Goal: Contribute content: Contribute content

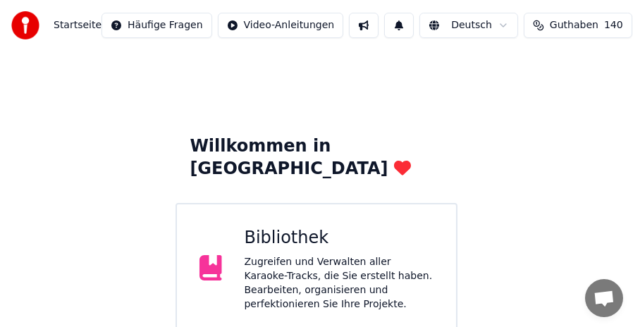
click at [311, 229] on div "Bibliothek Zugreifen und Verwalten aller Karaoke-Tracks, die Sie erstellt haben…" at bounding box center [340, 269] width 190 height 85
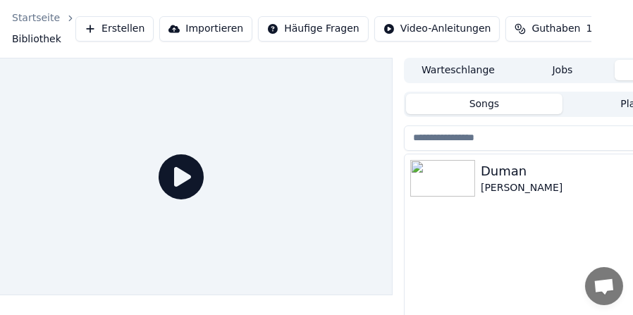
scroll to position [0, 130]
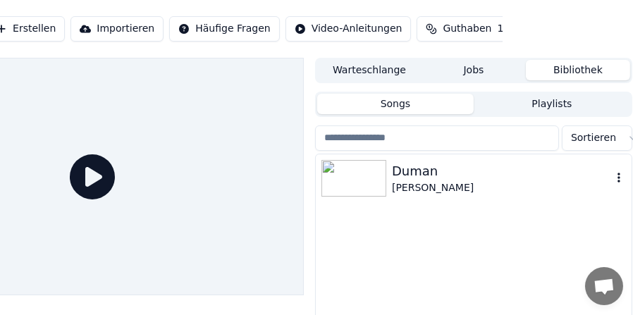
click at [622, 176] on icon "button" at bounding box center [619, 177] width 14 height 11
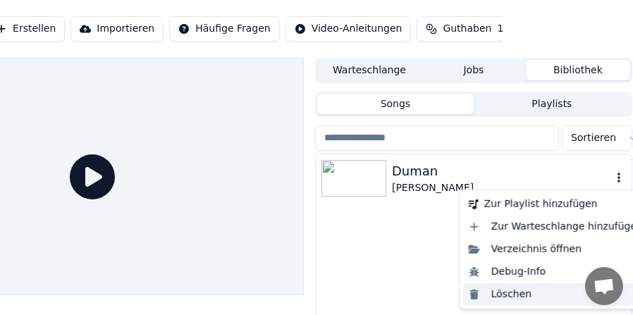
click at [512, 290] on div "Löschen" at bounding box center [555, 294] width 185 height 23
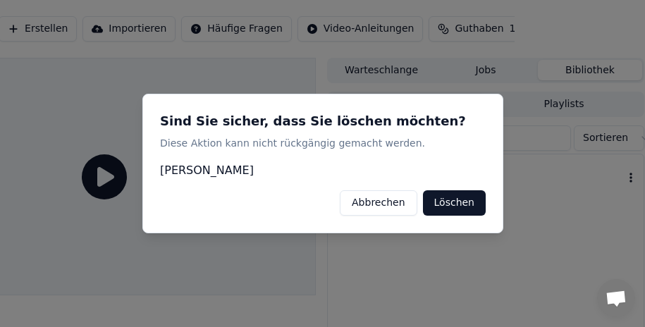
click at [458, 195] on button "Löschen" at bounding box center [453, 202] width 63 height 25
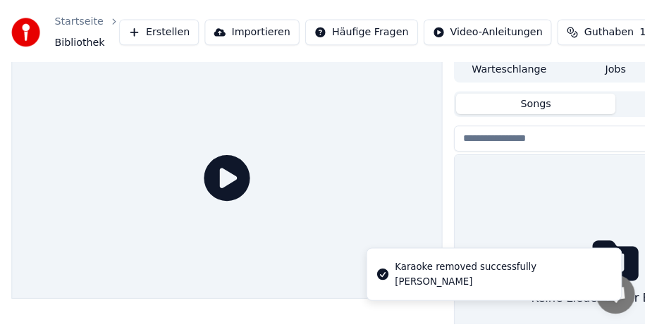
scroll to position [0, 0]
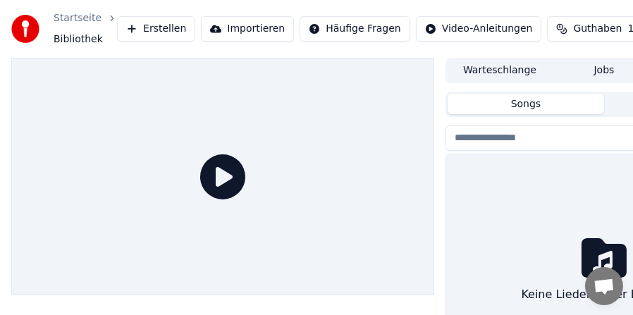
click at [157, 29] on button "Erstellen" at bounding box center [156, 28] width 78 height 25
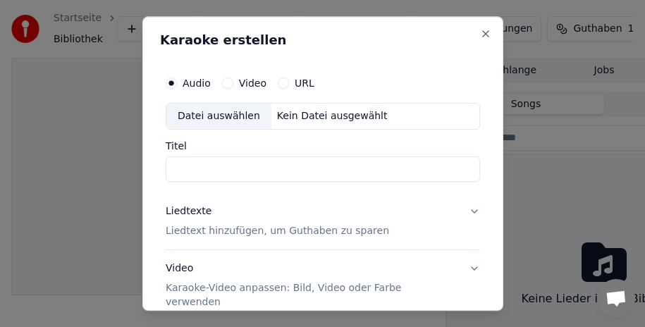
click at [207, 116] on div "Datei auswählen" at bounding box center [218, 116] width 105 height 25
type input "**********"
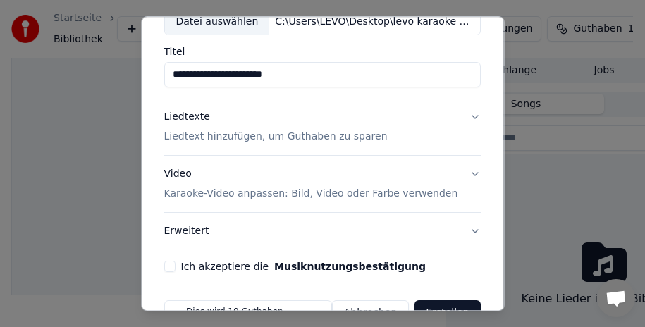
scroll to position [93, 0]
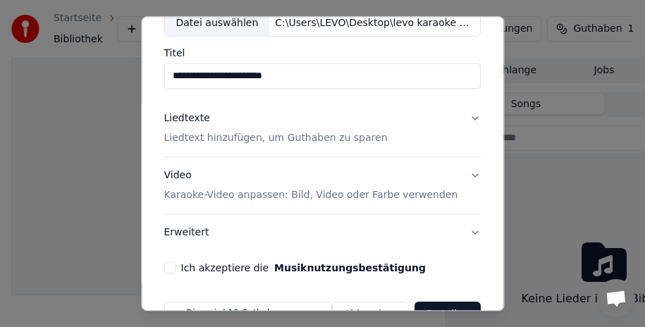
click at [465, 115] on button "Liedtexte Liedtext hinzufügen, um Guthaben zu sparen" at bounding box center [322, 128] width 317 height 56
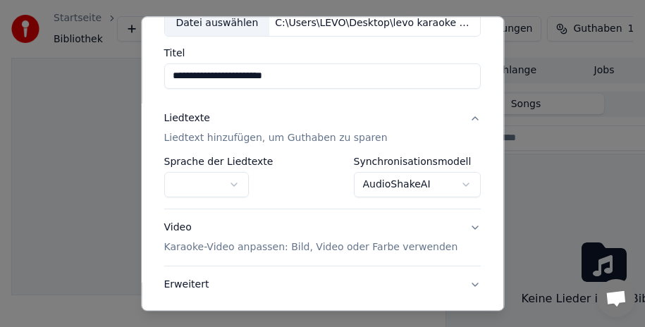
click at [231, 184] on button "button" at bounding box center [206, 184] width 85 height 25
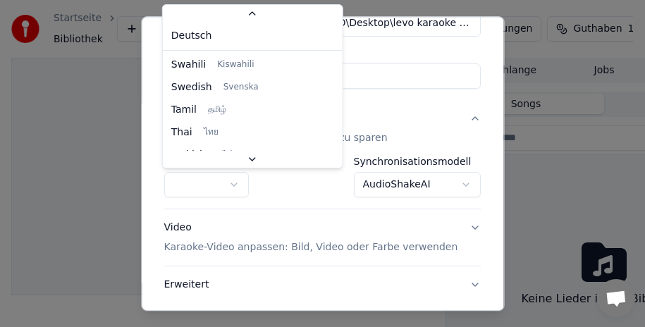
scroll to position [91, 0]
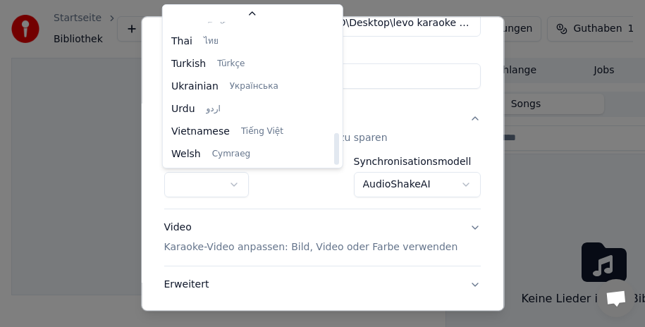
select select "**"
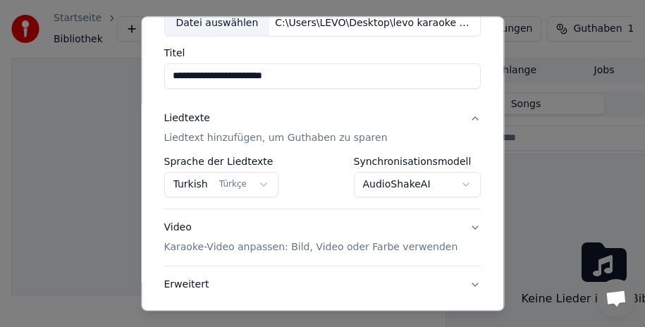
click at [443, 186] on body "**********" at bounding box center [316, 163] width 633 height 327
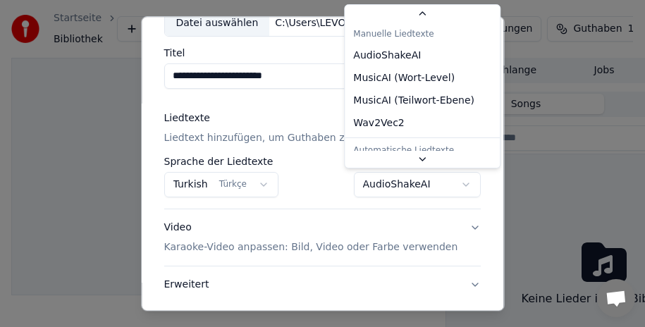
scroll to position [32, 0]
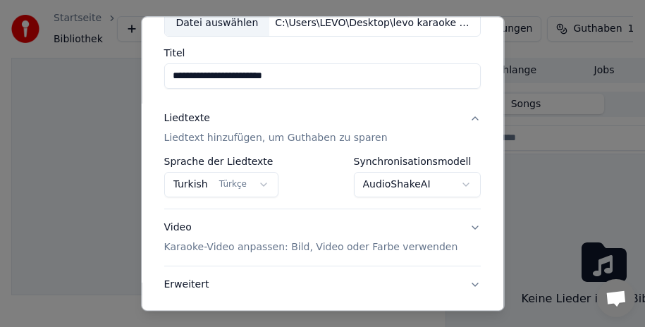
click at [443, 186] on body "**********" at bounding box center [316, 163] width 633 height 327
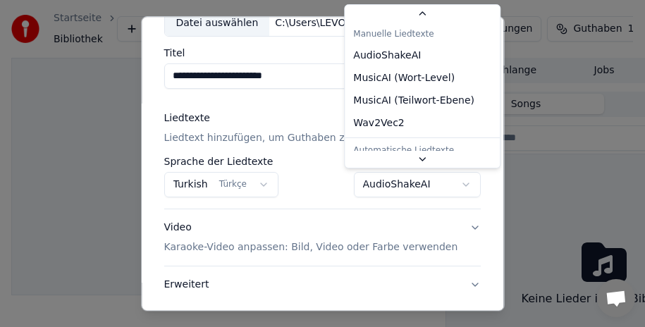
click at [443, 186] on body "**********" at bounding box center [316, 163] width 633 height 327
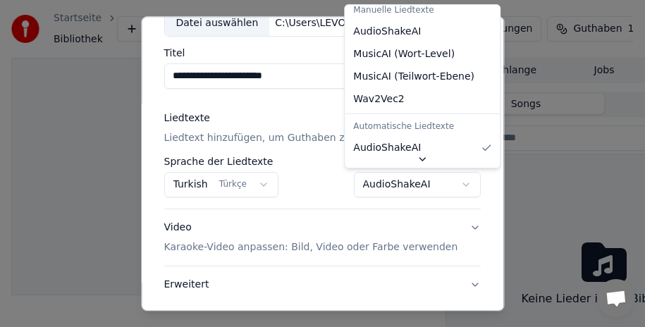
scroll to position [0, 0]
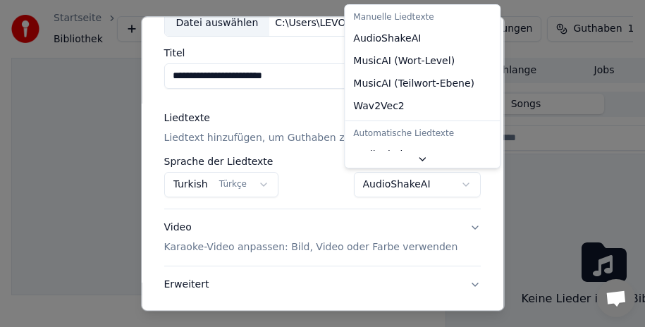
select select "**********"
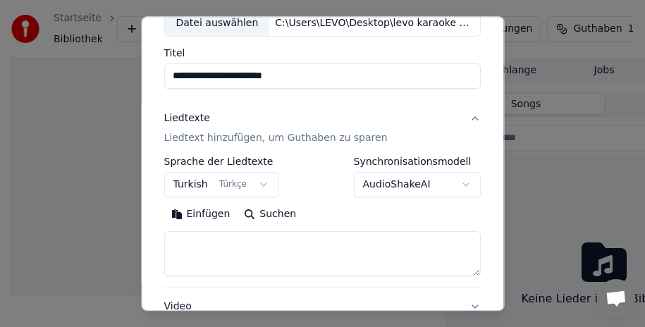
click at [197, 214] on button "Einfügen" at bounding box center [200, 214] width 73 height 23
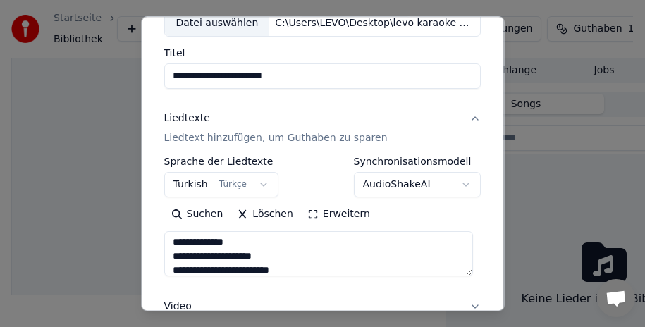
scroll to position [37, 0]
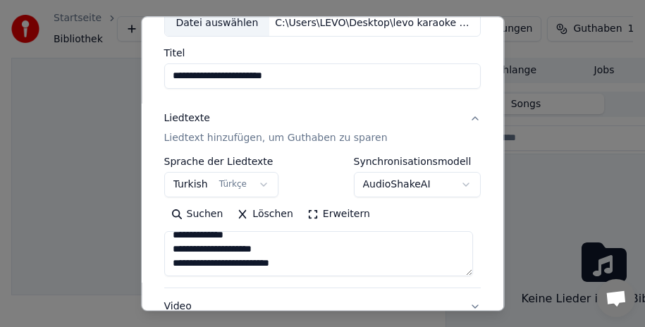
type textarea "**********"
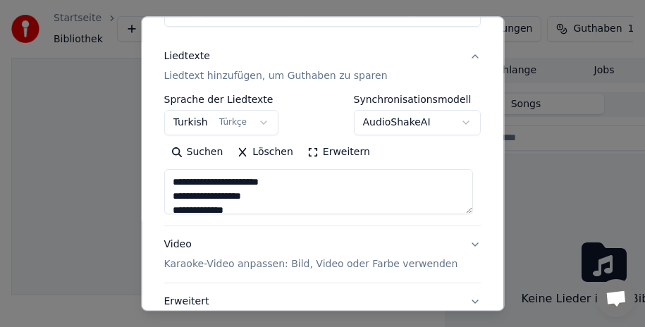
scroll to position [159, 0]
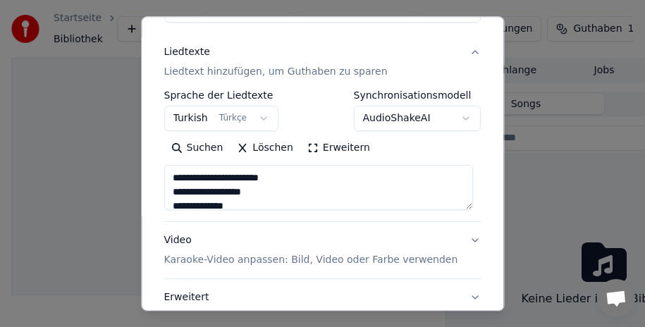
click at [247, 151] on button "Löschen" at bounding box center [266, 148] width 70 height 23
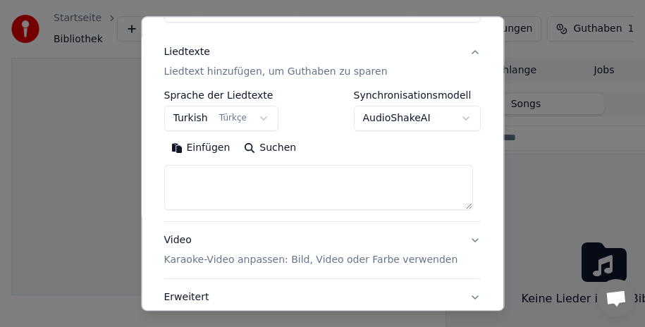
click at [187, 149] on button "Einfügen" at bounding box center [200, 148] width 73 height 23
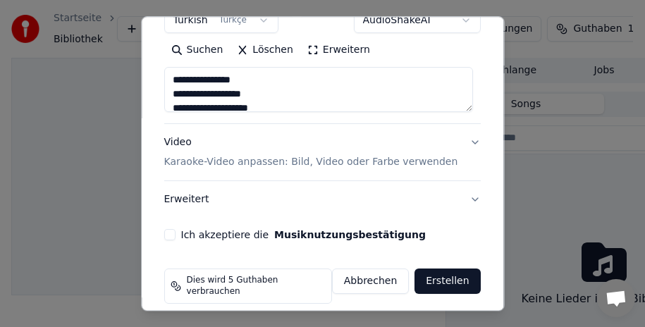
scroll to position [263, 0]
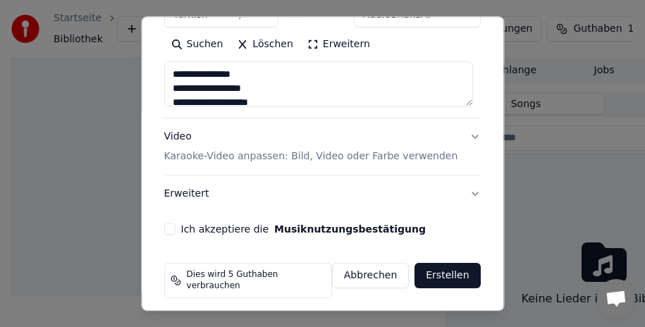
click at [466, 137] on button "Video Karaoke-Video anpassen: Bild, Video oder Farbe verwenden" at bounding box center [322, 146] width 317 height 56
type textarea "**********"
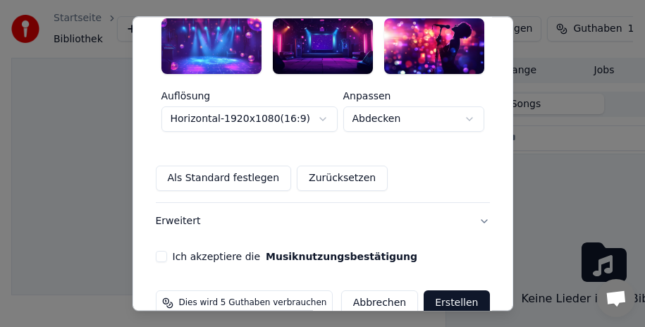
scroll to position [554, 0]
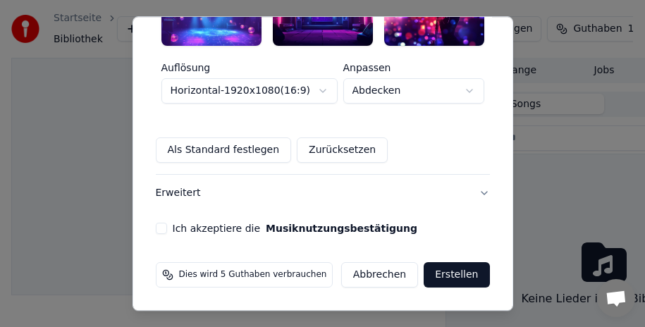
click at [156, 230] on button "Ich akzeptiere die Musiknutzungsbestätigung" at bounding box center [161, 229] width 11 height 11
click at [448, 271] on button "Erstellen" at bounding box center [457, 275] width 66 height 25
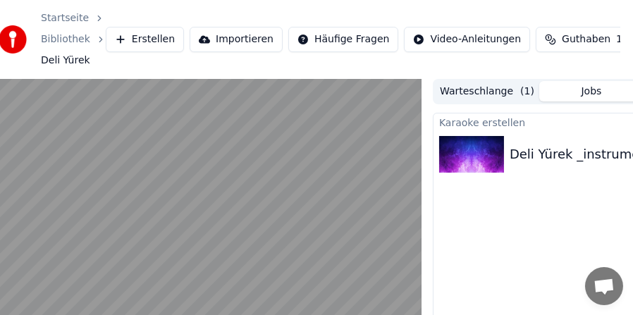
scroll to position [0, 0]
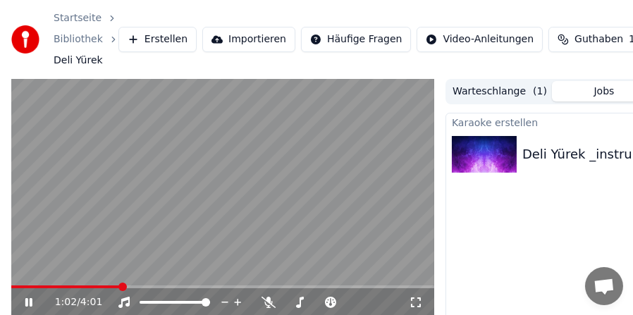
click at [301, 206] on video at bounding box center [222, 198] width 423 height 238
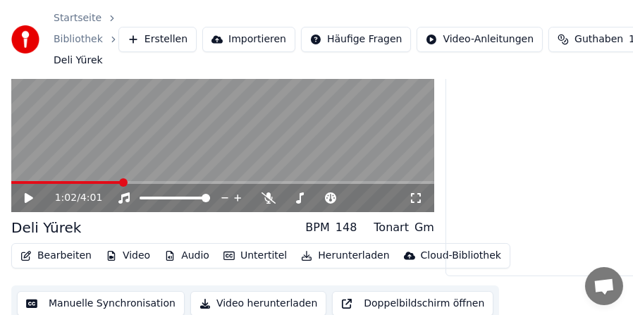
scroll to position [111, 0]
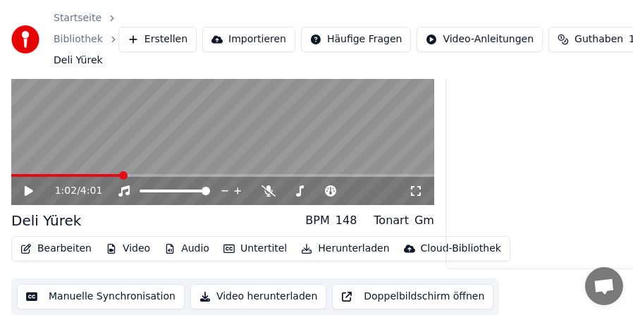
click at [184, 249] on button "Audio" at bounding box center [187, 249] width 56 height 20
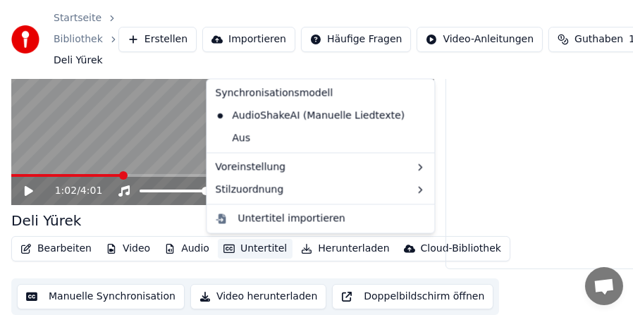
click at [262, 243] on button "Untertitel" at bounding box center [255, 249] width 75 height 20
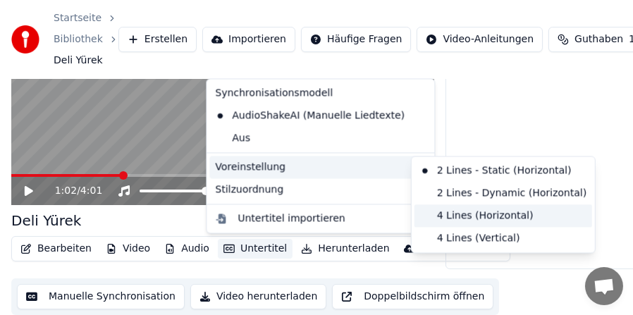
click at [429, 213] on div "4 Lines (Horizontal)" at bounding box center [504, 215] width 178 height 23
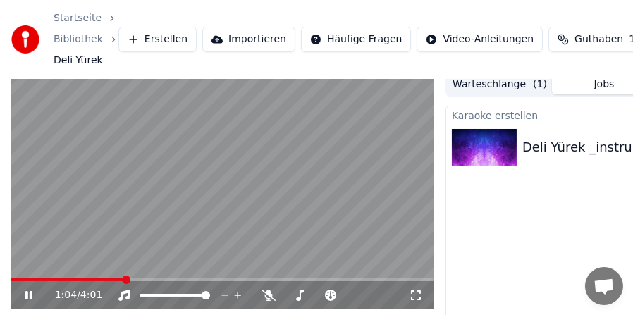
scroll to position [0, 0]
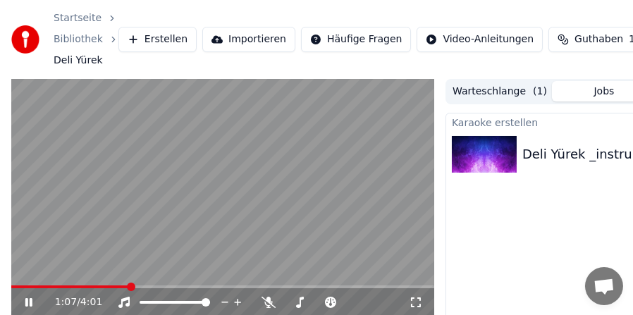
click at [32, 285] on video at bounding box center [222, 198] width 423 height 238
click at [35, 288] on div "1:07 / 4:01" at bounding box center [222, 302] width 423 height 28
click at [26, 286] on span at bounding box center [70, 287] width 118 height 3
click at [11, 286] on span at bounding box center [11, 287] width 0 height 3
click at [30, 304] on icon at bounding box center [29, 303] width 8 height 10
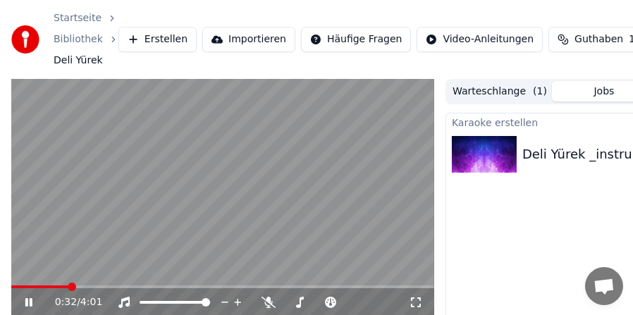
click at [30, 299] on icon at bounding box center [28, 302] width 7 height 8
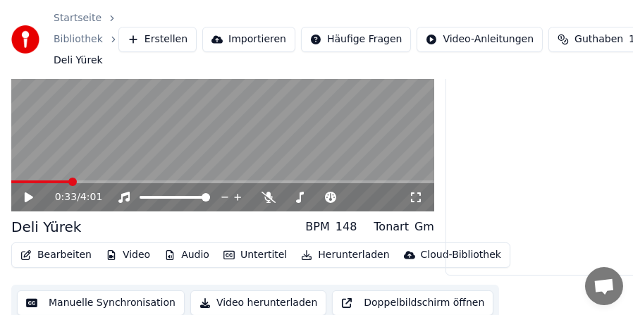
scroll to position [111, 0]
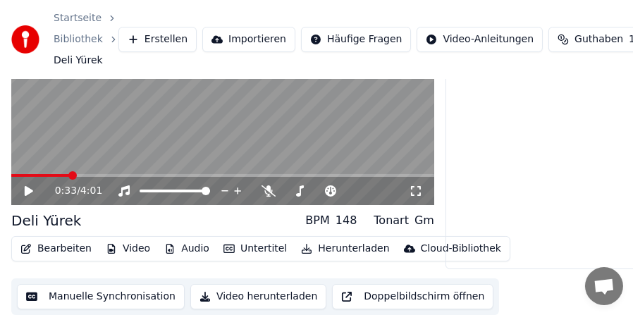
click at [102, 298] on button "Manuelle Synchronisation" at bounding box center [101, 296] width 168 height 25
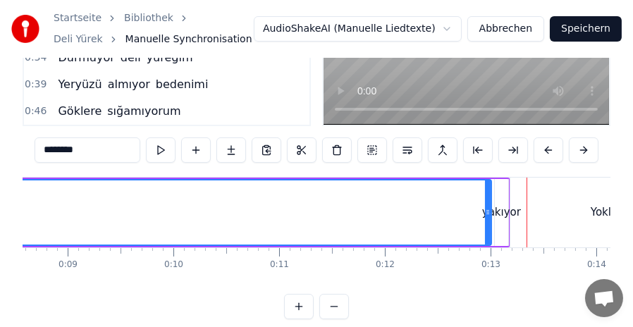
scroll to position [144, 0]
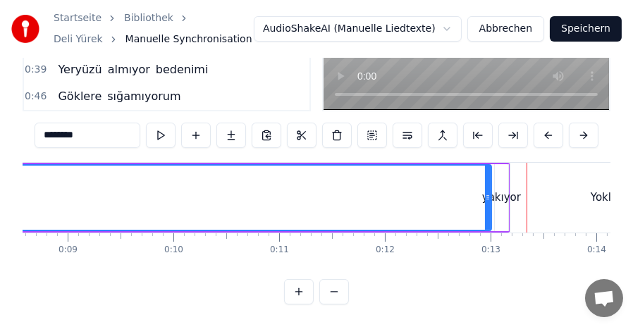
click at [333, 295] on button at bounding box center [334, 291] width 30 height 25
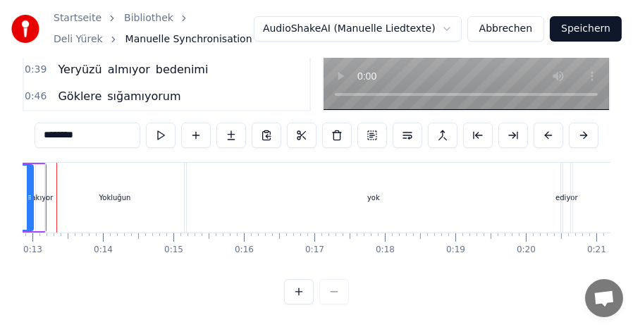
click at [333, 295] on div at bounding box center [316, 291] width 65 height 25
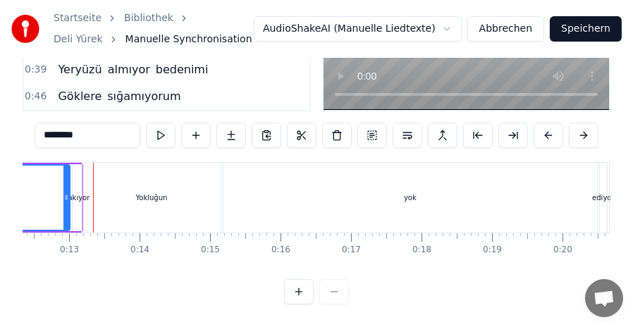
scroll to position [0, 0]
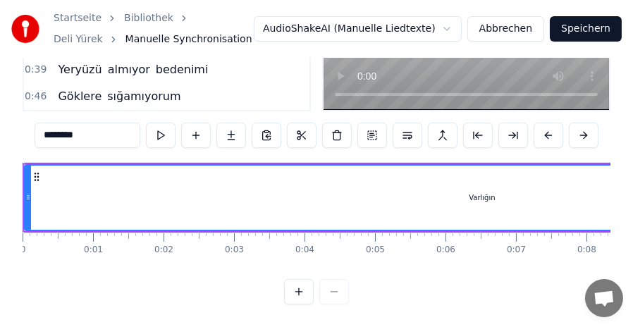
click at [331, 286] on div at bounding box center [316, 291] width 65 height 25
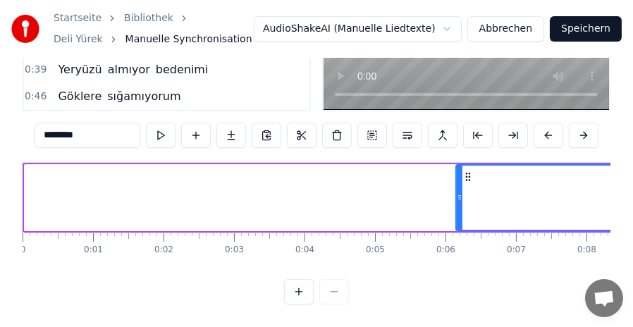
drag, startPoint x: 28, startPoint y: 184, endPoint x: 459, endPoint y: 185, distance: 431.5
click at [459, 192] on icon at bounding box center [460, 197] width 6 height 11
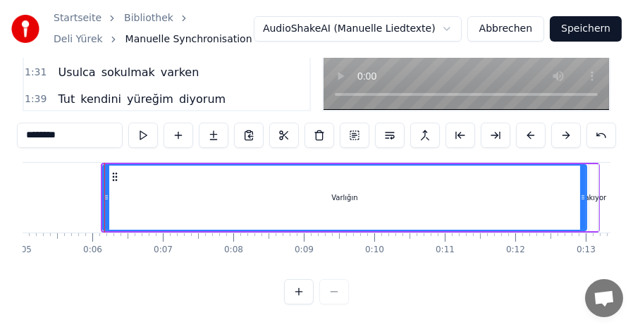
scroll to position [0, 338]
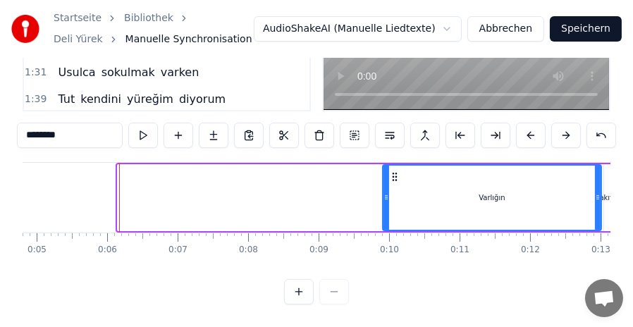
drag, startPoint x: 121, startPoint y: 192, endPoint x: 387, endPoint y: 194, distance: 265.8
click at [387, 194] on icon at bounding box center [387, 197] width 6 height 11
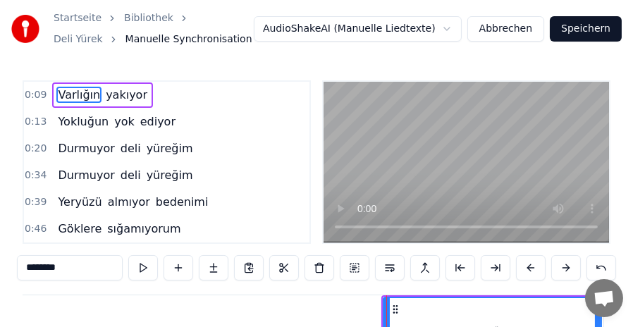
scroll to position [0, 0]
click at [63, 92] on span "Varlığın" at bounding box center [78, 95] width 45 height 16
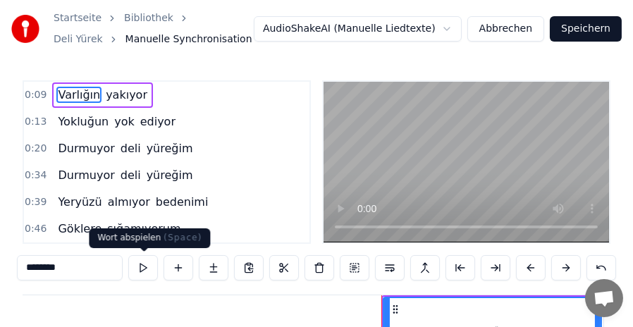
click at [142, 267] on button at bounding box center [143, 267] width 30 height 25
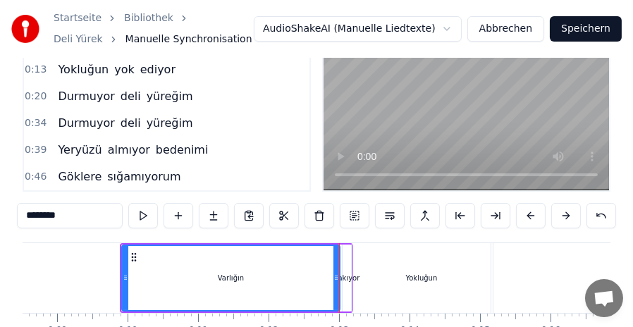
scroll to position [53, 0]
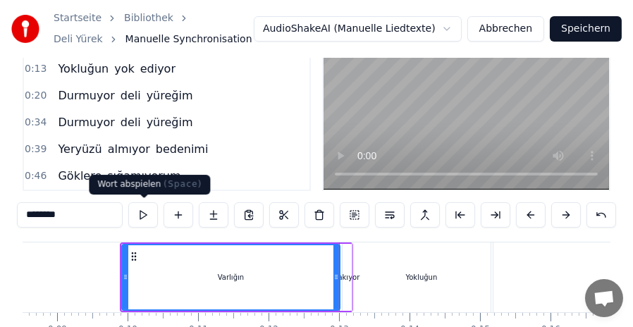
click at [146, 213] on button at bounding box center [143, 214] width 30 height 25
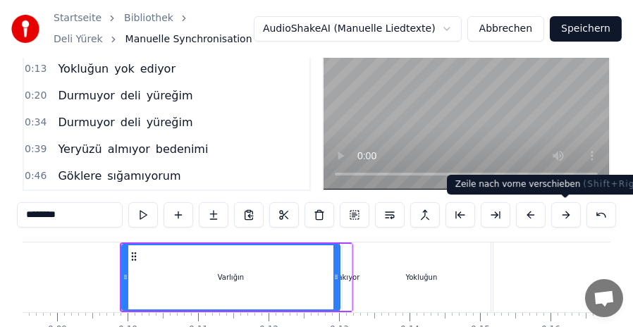
click at [561, 212] on button at bounding box center [566, 214] width 30 height 25
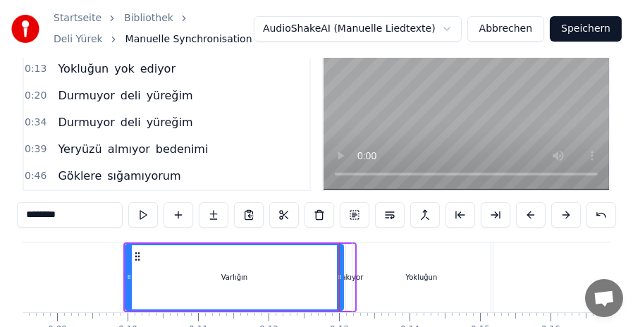
click at [561, 212] on button at bounding box center [566, 214] width 30 height 25
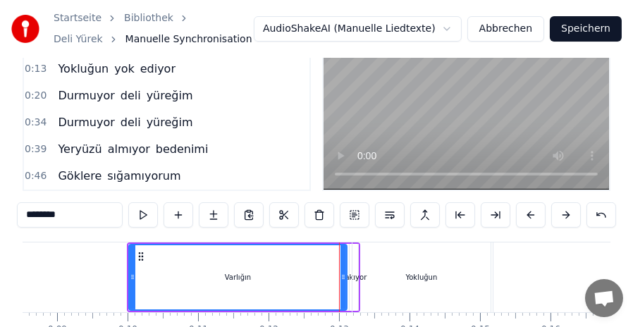
click at [561, 212] on button at bounding box center [566, 214] width 30 height 25
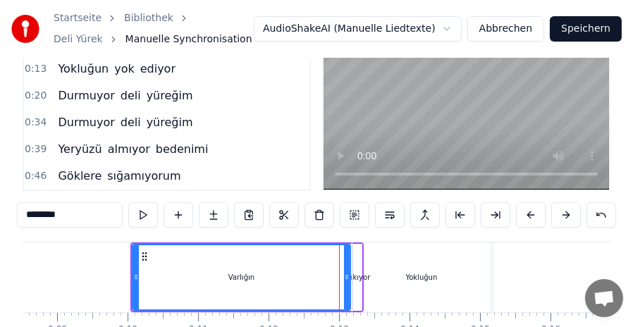
click at [417, 269] on div "Yokluğun" at bounding box center [422, 278] width 138 height 70
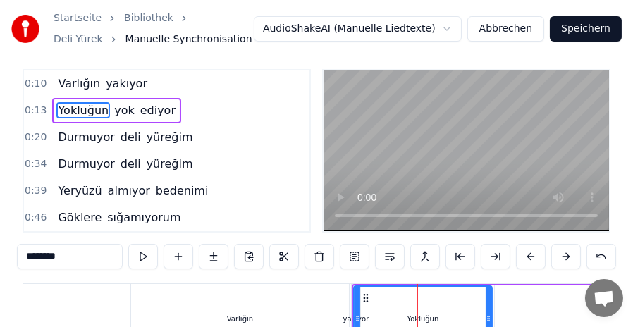
scroll to position [0, 0]
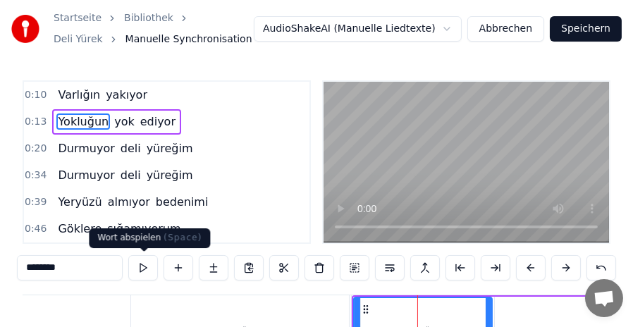
click at [139, 264] on button at bounding box center [143, 267] width 30 height 25
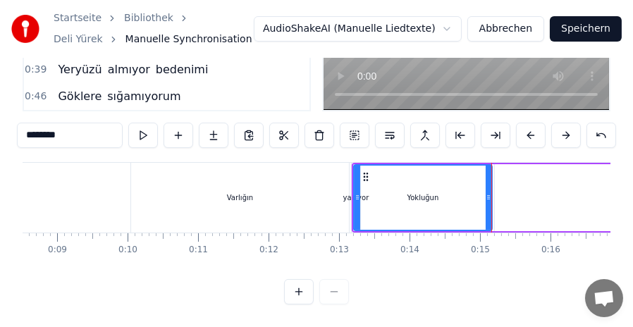
scroll to position [141, 0]
click at [219, 181] on div "Varlığın" at bounding box center [240, 198] width 218 height 70
type input "********"
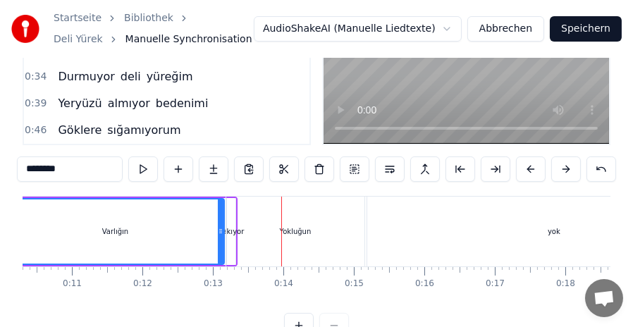
scroll to position [102, 0]
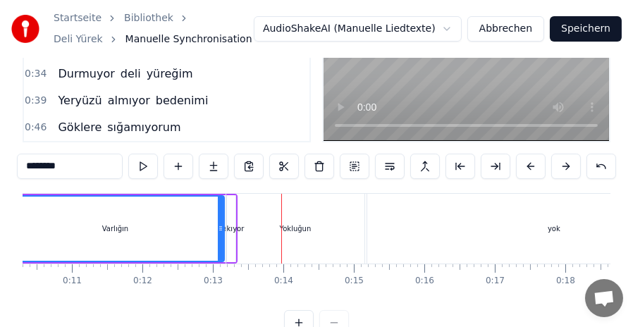
click at [229, 215] on div "Yokluğun" at bounding box center [295, 229] width 138 height 70
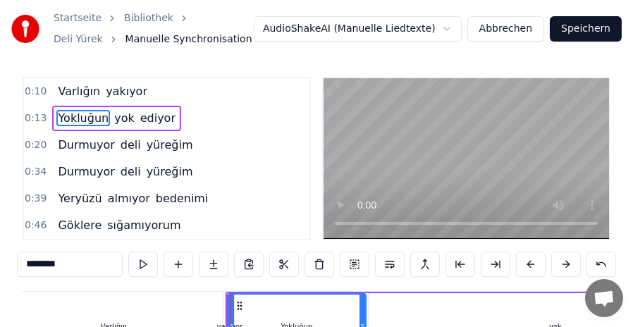
scroll to position [0, 0]
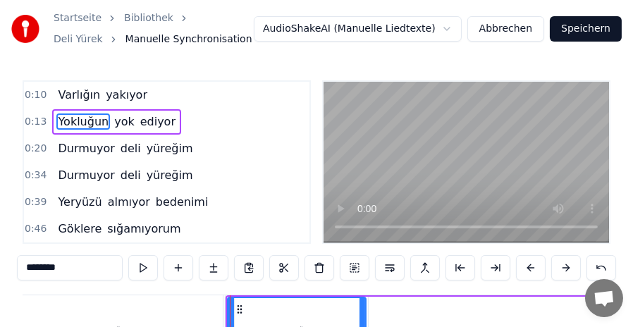
click at [114, 94] on span "yakıyor" at bounding box center [126, 95] width 44 height 16
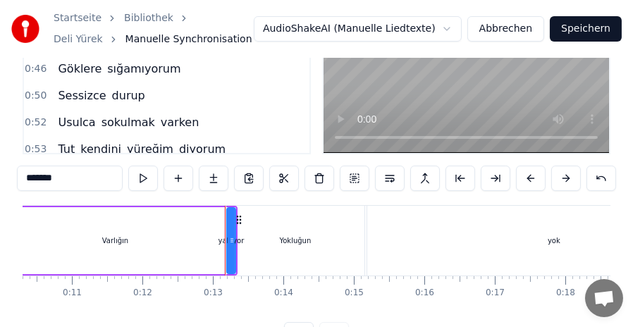
scroll to position [120, 0]
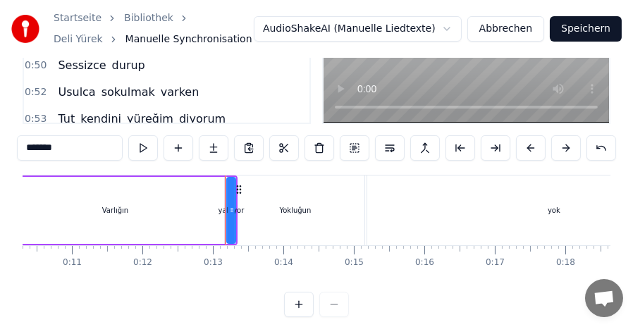
click at [298, 314] on button at bounding box center [299, 304] width 30 height 25
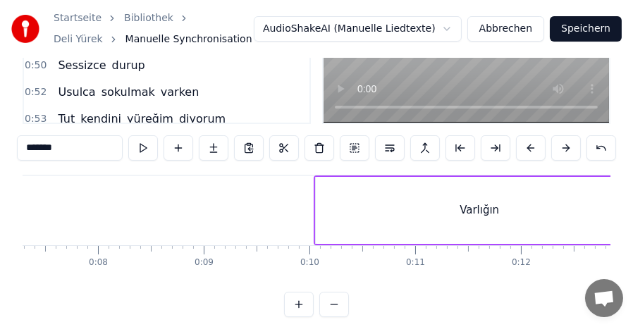
scroll to position [0, 1322]
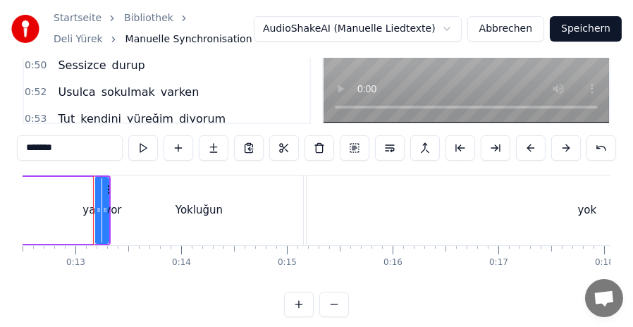
drag, startPoint x: 196, startPoint y: 208, endPoint x: 241, endPoint y: 207, distance: 45.2
click at [241, 207] on div "Yokluğun" at bounding box center [199, 211] width 208 height 70
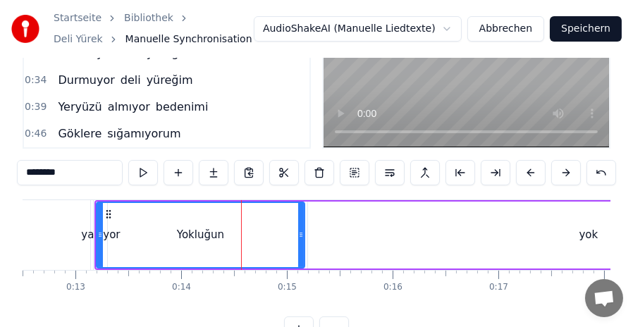
scroll to position [97, 0]
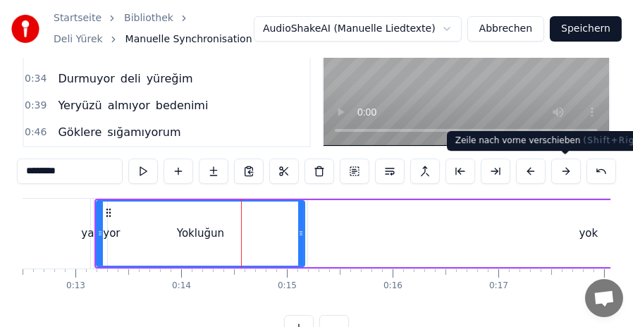
click at [570, 171] on button at bounding box center [566, 171] width 30 height 25
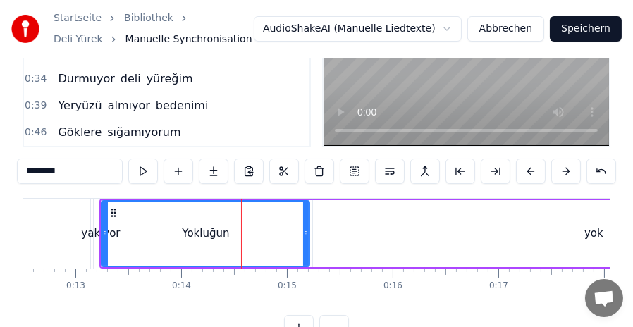
click at [570, 171] on button at bounding box center [566, 171] width 30 height 25
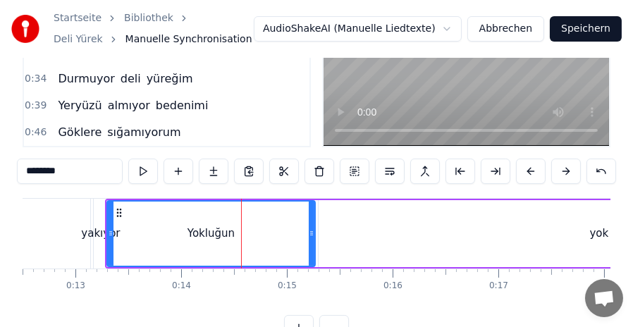
click at [570, 171] on button at bounding box center [566, 171] width 30 height 25
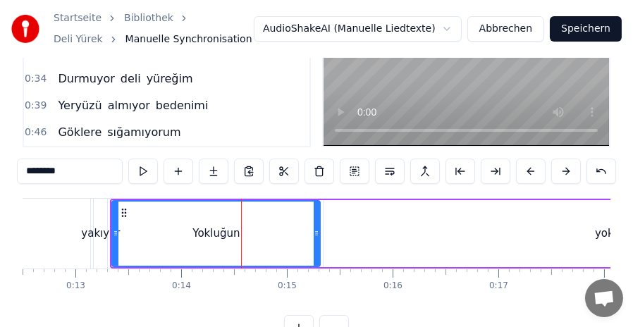
click at [570, 171] on button at bounding box center [566, 171] width 30 height 25
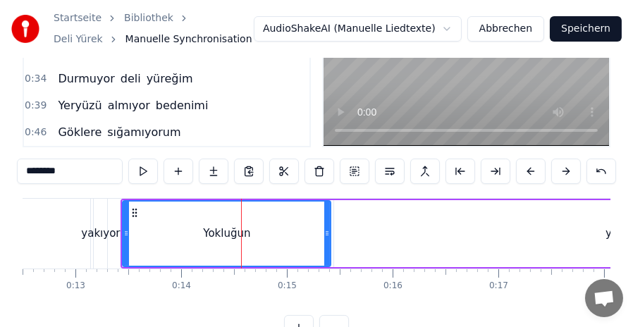
click at [570, 171] on button at bounding box center [566, 171] width 30 height 25
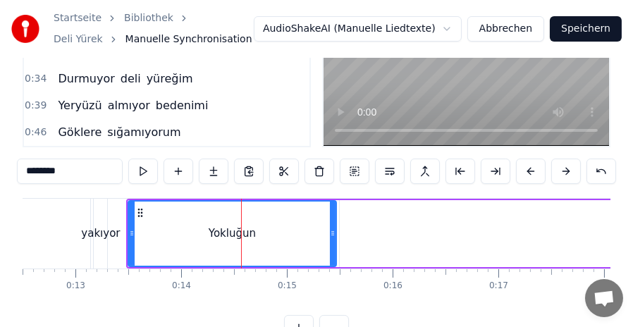
click at [570, 171] on button at bounding box center [566, 171] width 30 height 25
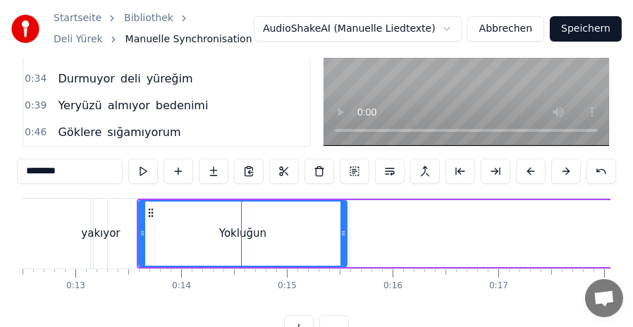
click at [570, 171] on button at bounding box center [566, 171] width 30 height 25
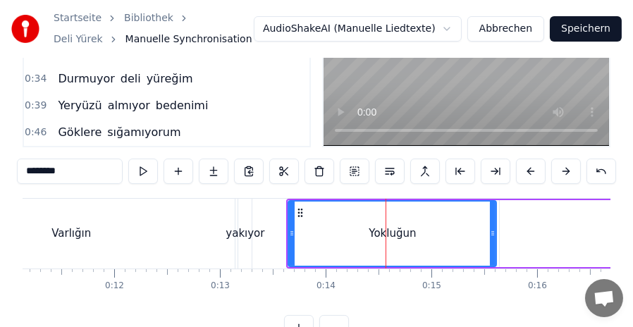
scroll to position [0, 1072]
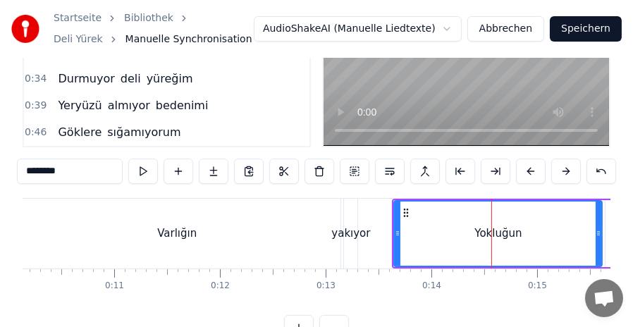
click at [283, 225] on div "Varlığın" at bounding box center [176, 234] width 327 height 70
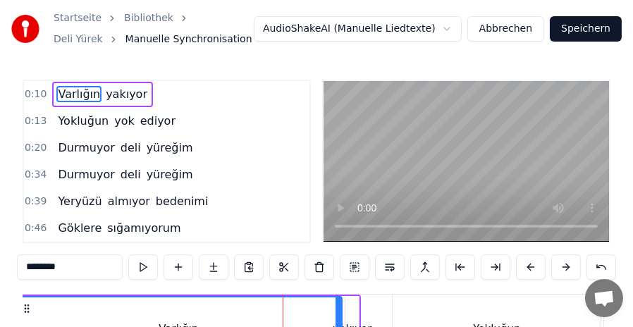
scroll to position [0, 0]
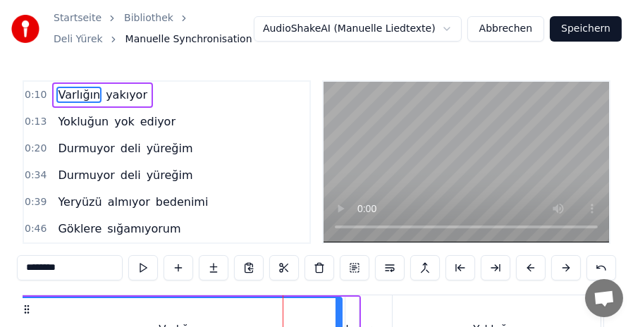
click at [350, 314] on div "yakıyor" at bounding box center [352, 330] width 13 height 67
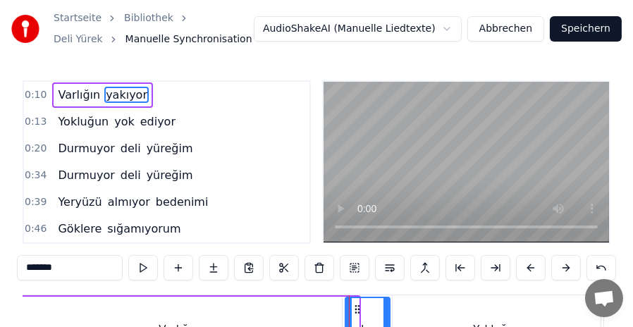
drag, startPoint x: 356, startPoint y: 314, endPoint x: 387, endPoint y: 319, distance: 31.4
click at [387, 319] on div at bounding box center [387, 330] width 6 height 64
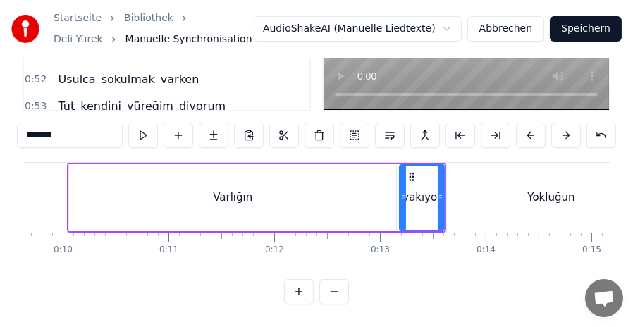
scroll to position [0, 1015]
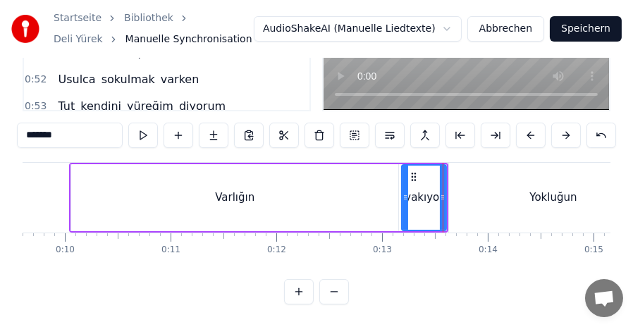
click at [125, 184] on div "Varlığın" at bounding box center [234, 197] width 327 height 67
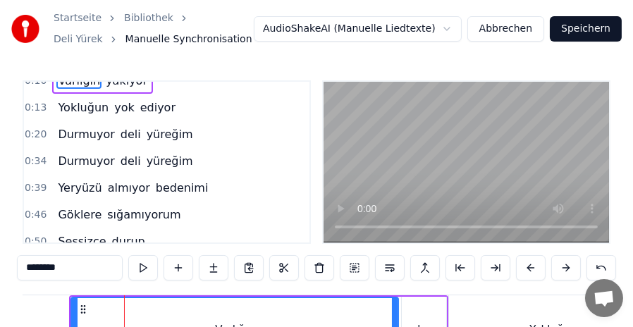
scroll to position [0, 0]
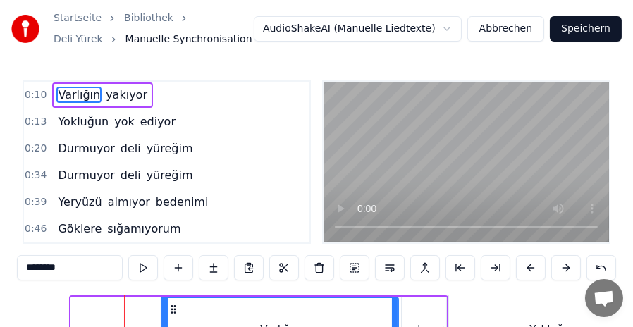
drag, startPoint x: 84, startPoint y: 313, endPoint x: 165, endPoint y: 316, distance: 81.1
click at [165, 316] on div at bounding box center [165, 330] width 6 height 64
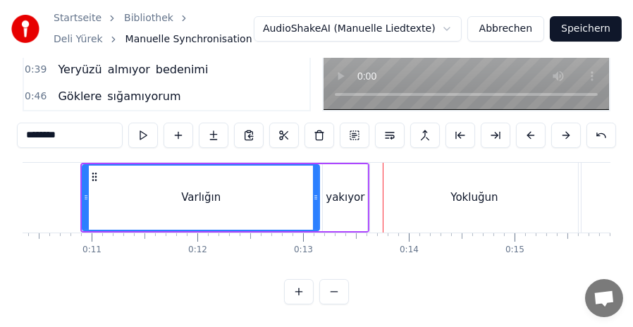
scroll to position [0, 1079]
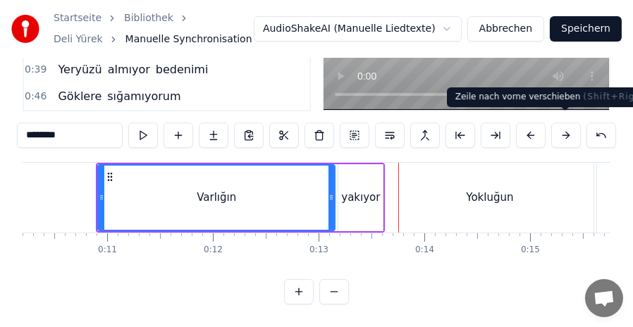
click at [569, 126] on button at bounding box center [566, 135] width 30 height 25
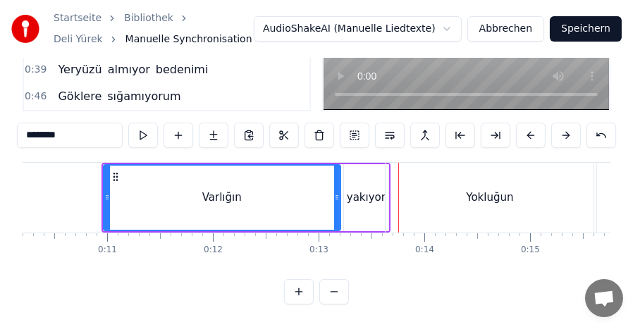
click at [569, 126] on button at bounding box center [566, 135] width 30 height 25
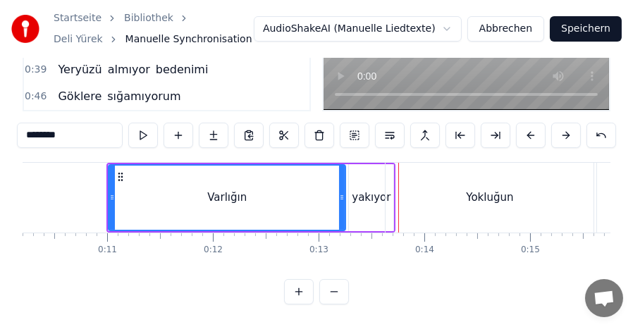
click at [569, 126] on button at bounding box center [566, 135] width 30 height 25
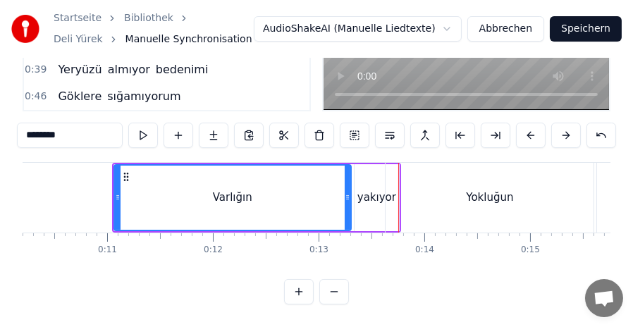
click at [569, 126] on button at bounding box center [566, 135] width 30 height 25
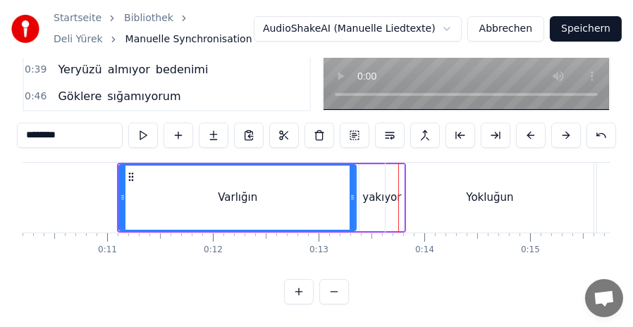
click at [513, 195] on div "Yokluğun" at bounding box center [490, 198] width 208 height 70
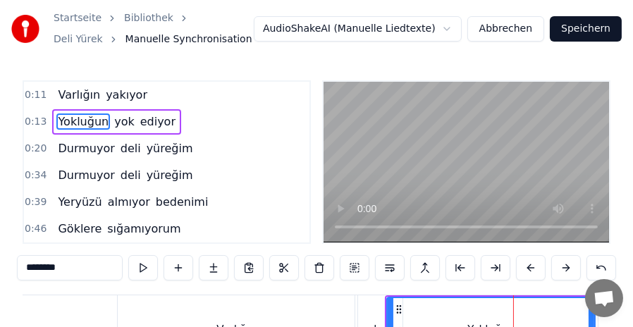
scroll to position [0, 0]
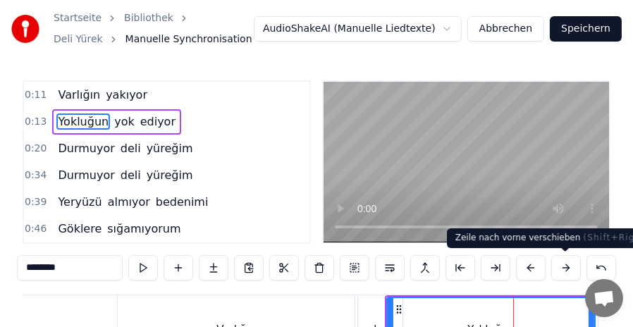
click at [561, 266] on button at bounding box center [566, 267] width 30 height 25
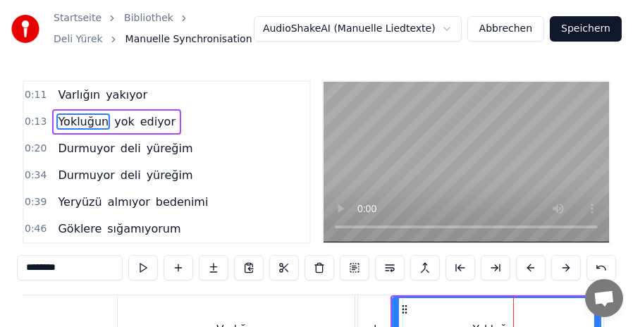
click at [561, 266] on button at bounding box center [566, 267] width 30 height 25
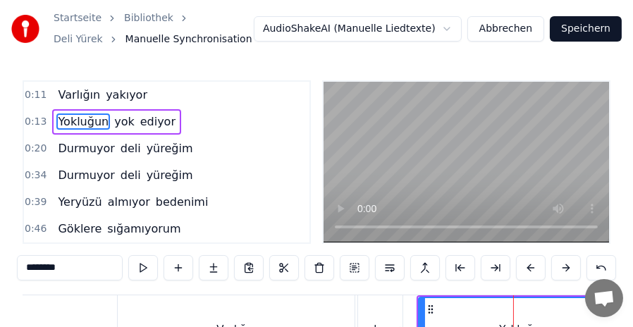
click at [561, 266] on button at bounding box center [566, 267] width 30 height 25
click at [243, 309] on div "Varlığın" at bounding box center [236, 330] width 237 height 70
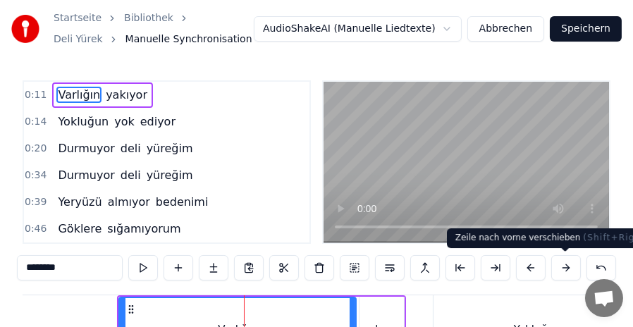
click at [563, 269] on button at bounding box center [566, 267] width 30 height 25
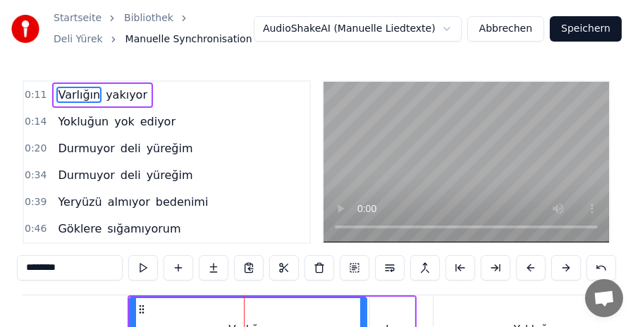
click at [563, 269] on button at bounding box center [566, 267] width 30 height 25
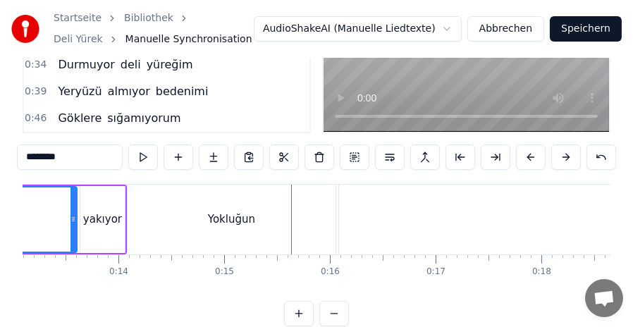
scroll to position [114, 0]
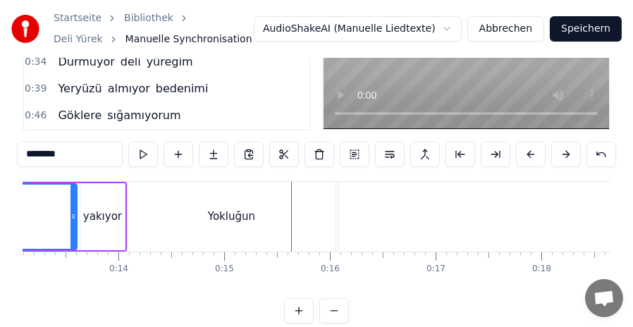
click at [405, 214] on div "yok" at bounding box center [619, 217] width 561 height 70
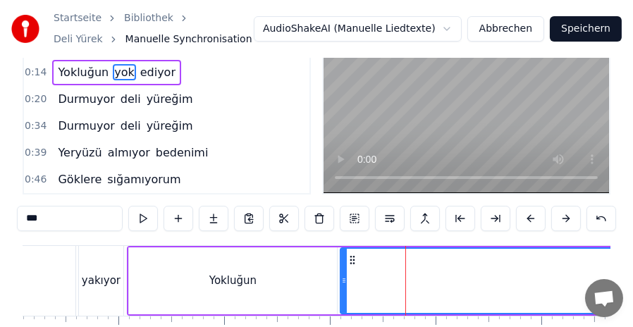
scroll to position [0, 0]
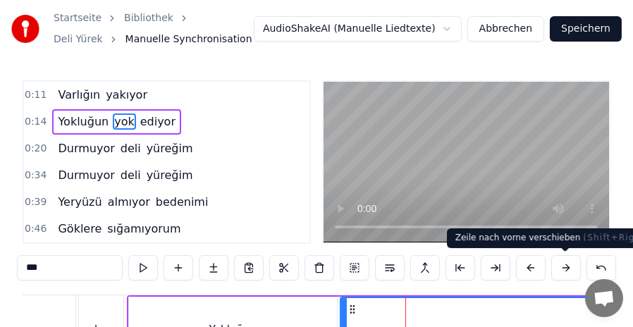
click at [565, 267] on button at bounding box center [566, 267] width 30 height 25
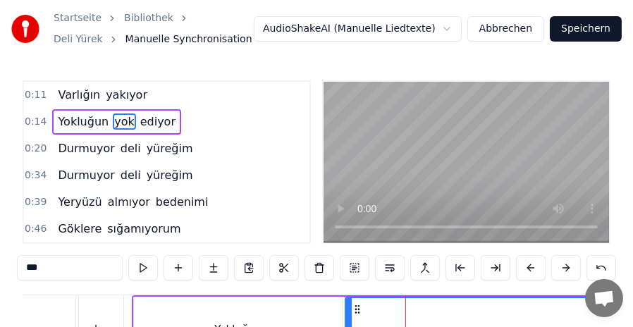
click at [565, 267] on button at bounding box center [566, 267] width 30 height 25
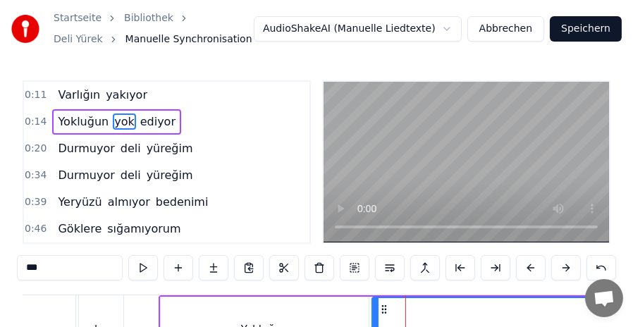
click at [565, 267] on button at bounding box center [566, 267] width 30 height 25
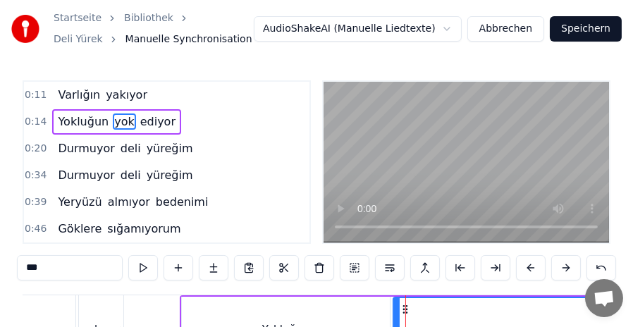
click at [565, 267] on button at bounding box center [566, 267] width 30 height 25
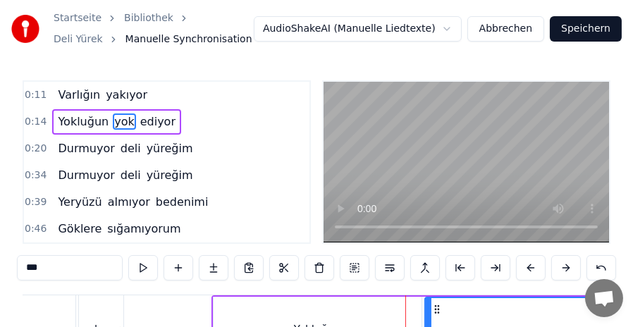
click at [565, 267] on button at bounding box center [566, 267] width 30 height 25
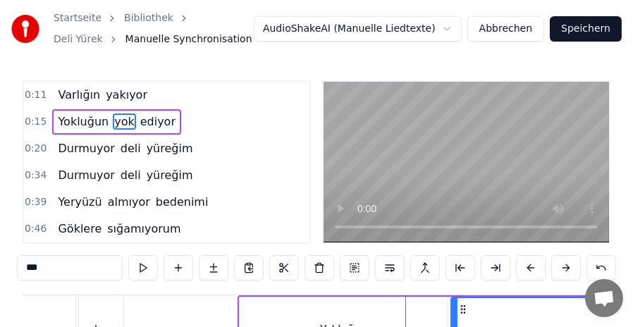
click at [565, 267] on button at bounding box center [566, 267] width 30 height 25
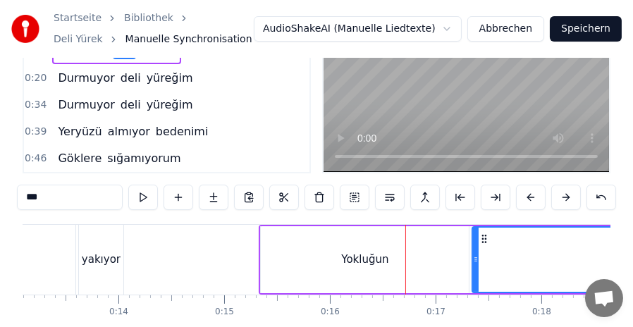
scroll to position [141, 0]
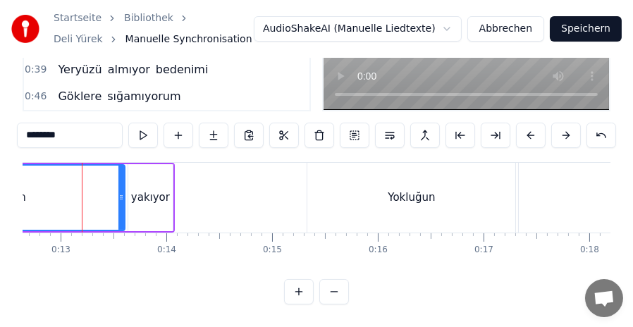
scroll to position [0, 1326]
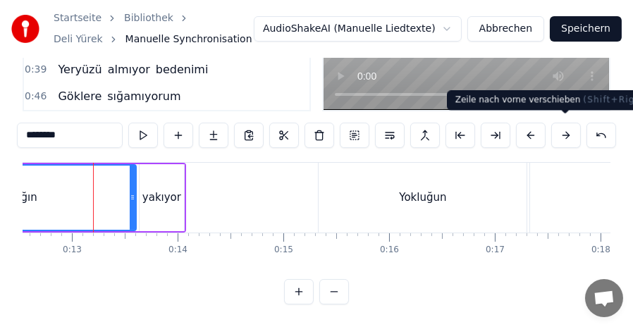
click at [569, 128] on button at bounding box center [566, 135] width 30 height 25
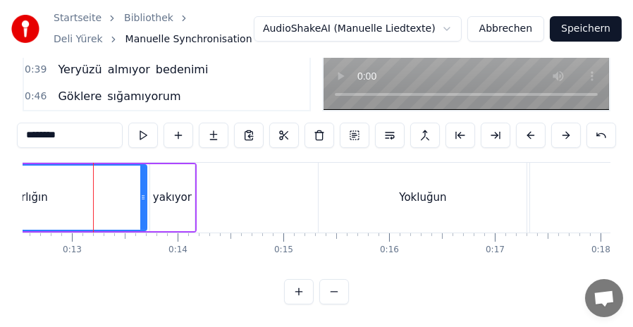
click at [569, 128] on button at bounding box center [566, 135] width 30 height 25
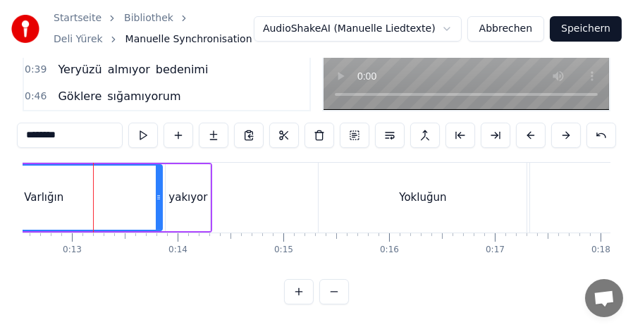
click at [569, 128] on button at bounding box center [566, 135] width 30 height 25
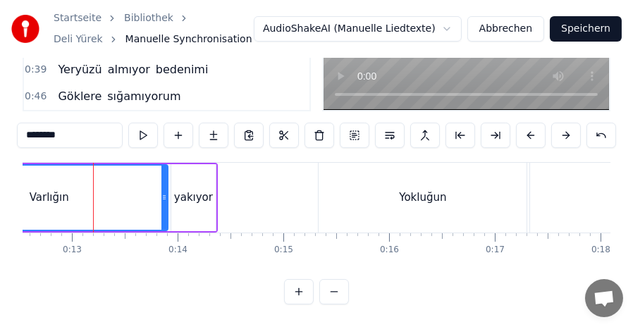
click at [568, 128] on button at bounding box center [566, 135] width 30 height 25
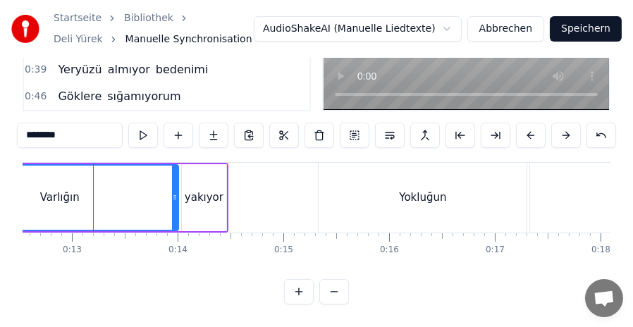
click at [568, 128] on button at bounding box center [566, 135] width 30 height 25
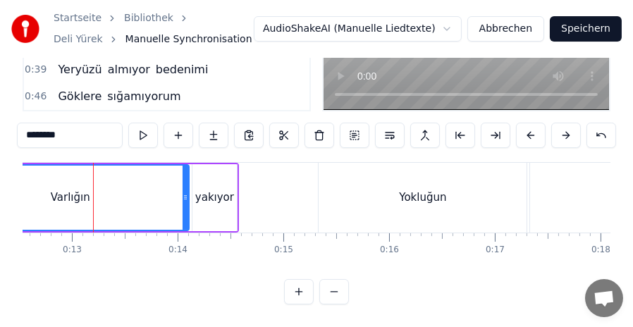
click at [568, 128] on button at bounding box center [566, 135] width 30 height 25
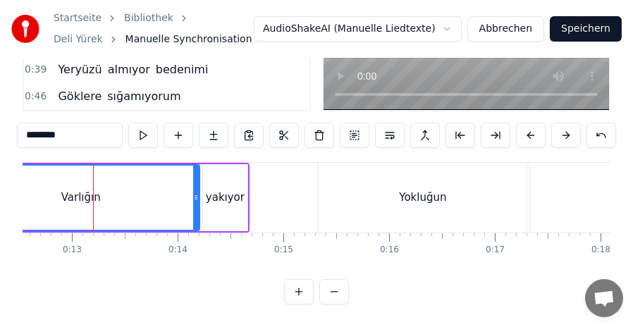
click at [568, 128] on button at bounding box center [566, 135] width 30 height 25
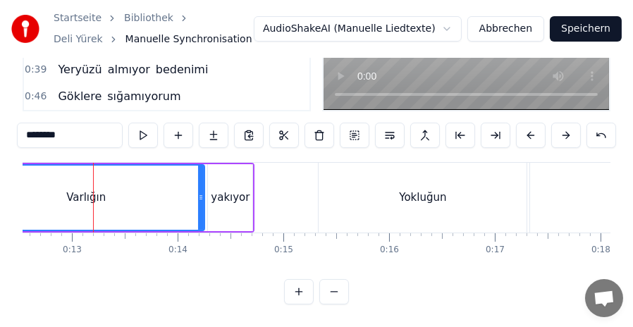
click at [568, 128] on button at bounding box center [566, 135] width 30 height 25
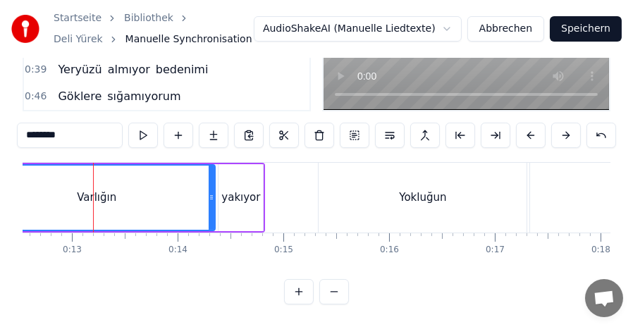
click at [568, 128] on button at bounding box center [566, 135] width 30 height 25
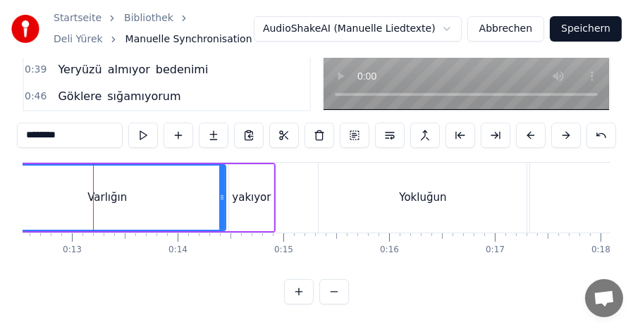
click at [568, 128] on button at bounding box center [566, 135] width 30 height 25
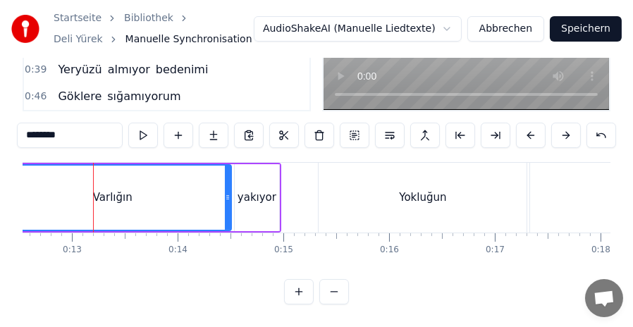
click at [568, 128] on button at bounding box center [566, 135] width 30 height 25
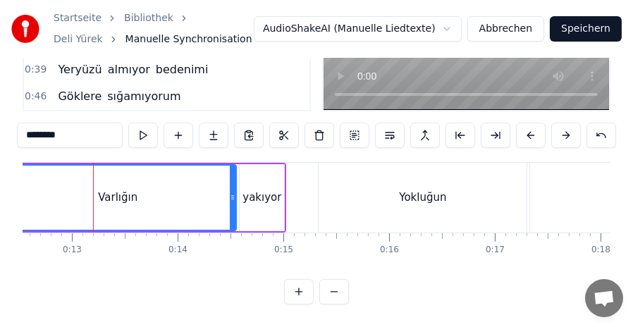
click at [568, 128] on button at bounding box center [566, 135] width 30 height 25
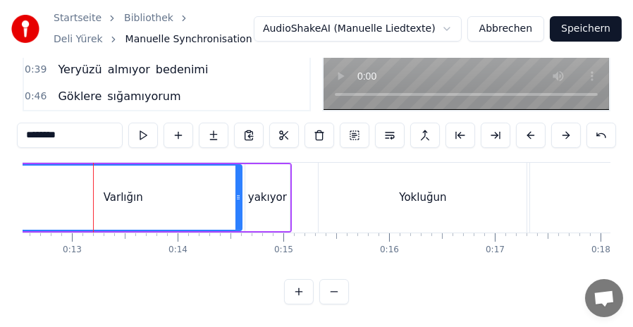
click at [568, 128] on button at bounding box center [566, 135] width 30 height 25
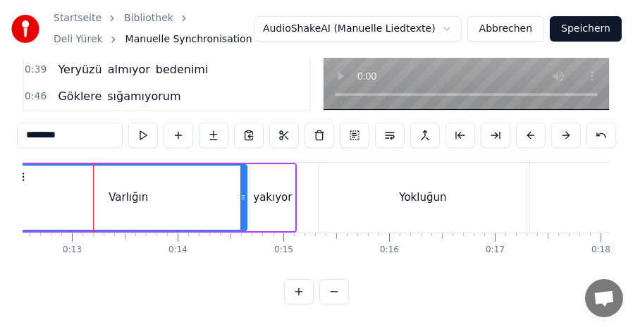
click at [568, 128] on button at bounding box center [566, 135] width 30 height 25
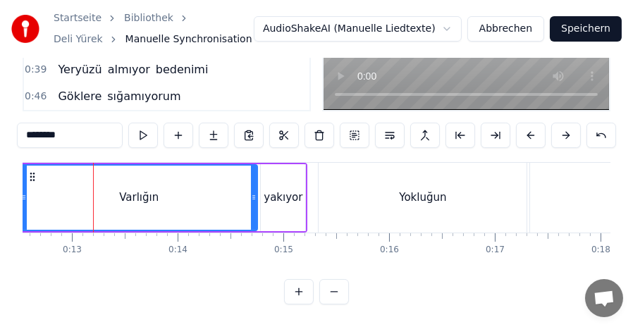
click at [568, 128] on button at bounding box center [566, 135] width 30 height 25
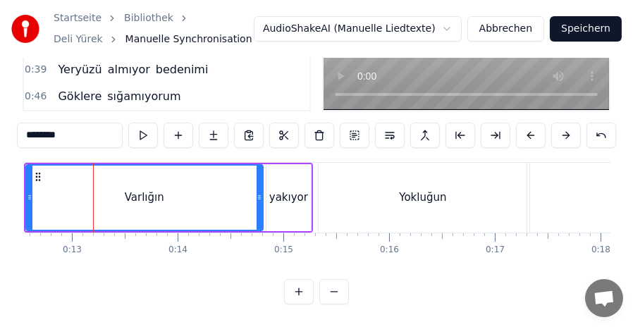
click at [568, 128] on button at bounding box center [566, 135] width 30 height 25
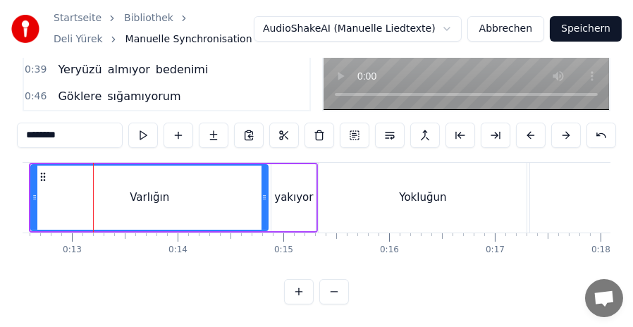
click at [381, 190] on div "Yokluğun" at bounding box center [423, 198] width 208 height 70
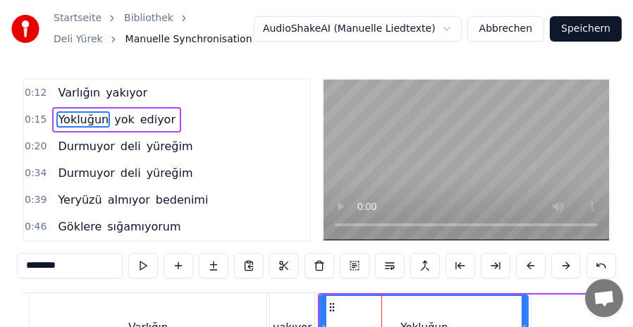
scroll to position [0, 0]
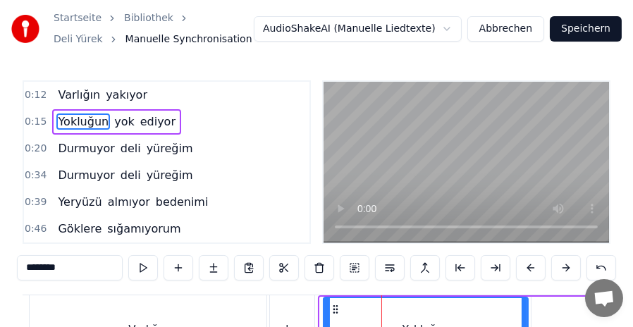
click at [327, 313] on div at bounding box center [327, 330] width 6 height 64
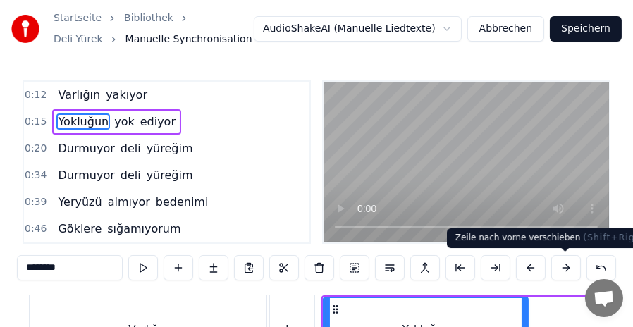
click at [559, 263] on button at bounding box center [566, 267] width 30 height 25
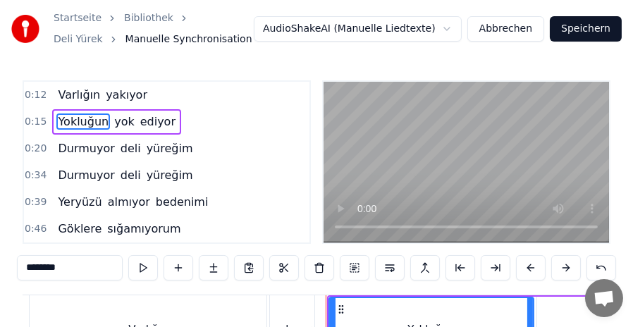
click at [559, 263] on button at bounding box center [566, 267] width 30 height 25
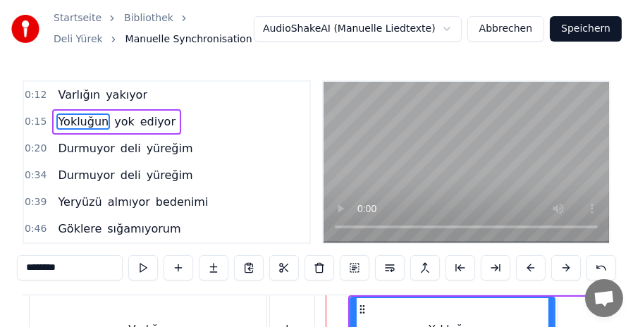
click at [559, 263] on button at bounding box center [566, 267] width 30 height 25
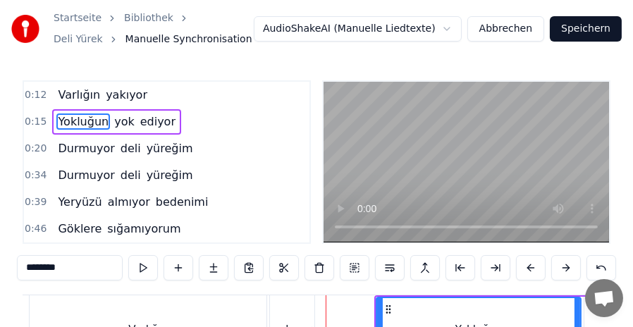
click at [559, 263] on button at bounding box center [566, 267] width 30 height 25
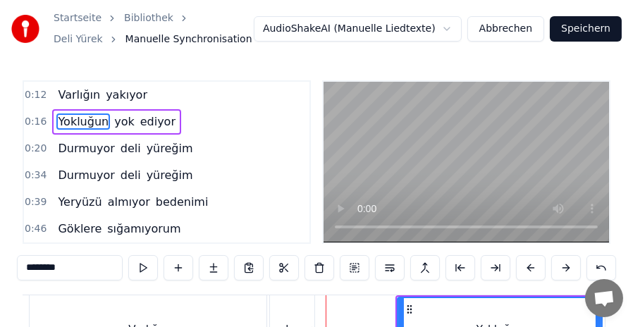
click at [559, 263] on button at bounding box center [566, 267] width 30 height 25
click at [292, 308] on div "yakıyor" at bounding box center [292, 330] width 44 height 70
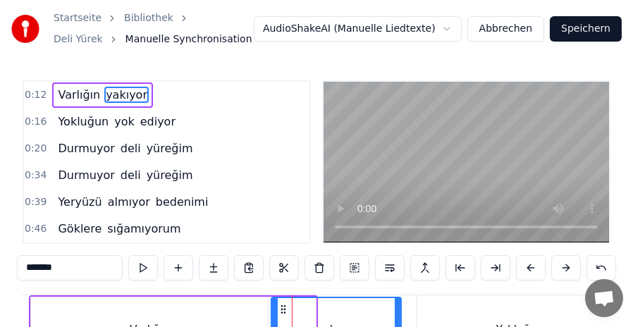
drag, startPoint x: 315, startPoint y: 310, endPoint x: 401, endPoint y: 314, distance: 85.4
click at [401, 314] on div "yakıyor" at bounding box center [336, 330] width 131 height 67
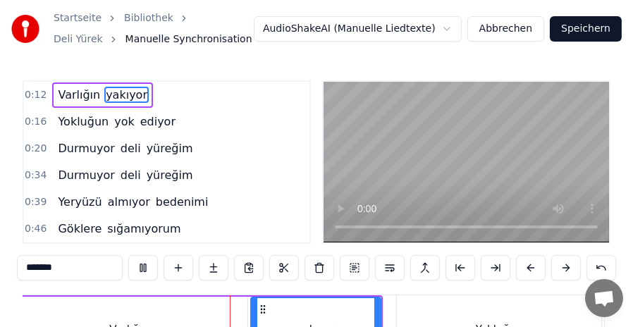
scroll to position [0, 1426]
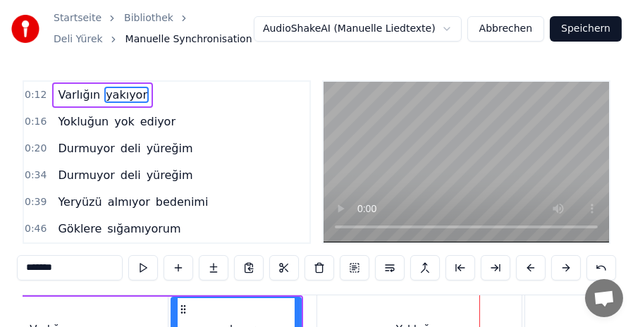
click at [379, 313] on div "Yokluğun" at bounding box center [419, 330] width 204 height 70
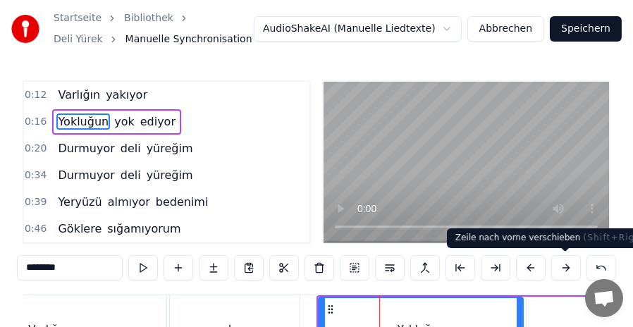
click at [568, 271] on button at bounding box center [566, 267] width 30 height 25
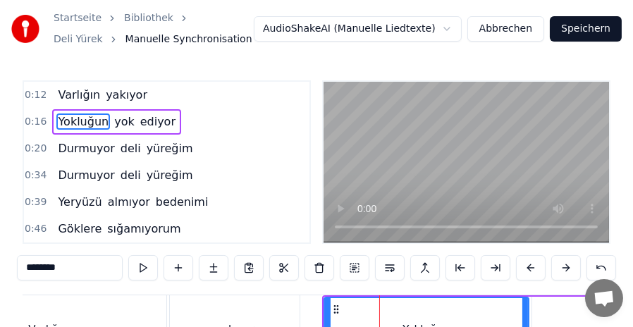
click at [568, 271] on button at bounding box center [566, 267] width 30 height 25
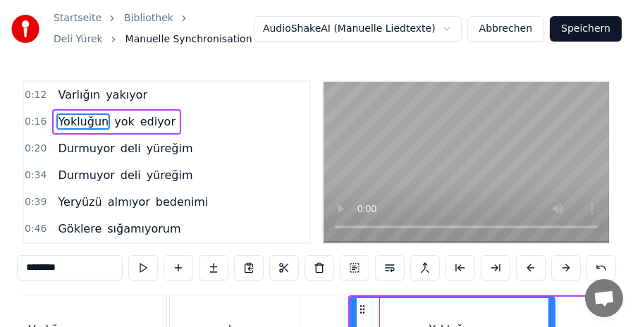
click at [568, 271] on button at bounding box center [566, 267] width 30 height 25
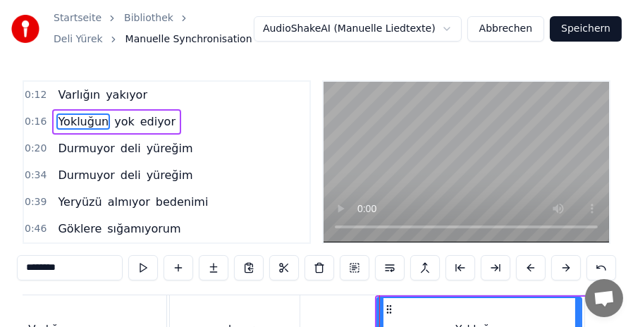
click at [568, 271] on button at bounding box center [566, 267] width 30 height 25
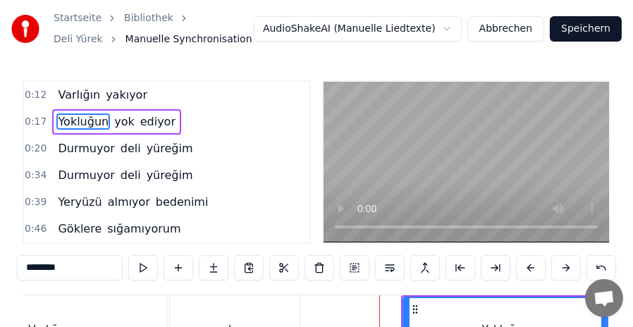
click at [568, 271] on button at bounding box center [566, 267] width 30 height 25
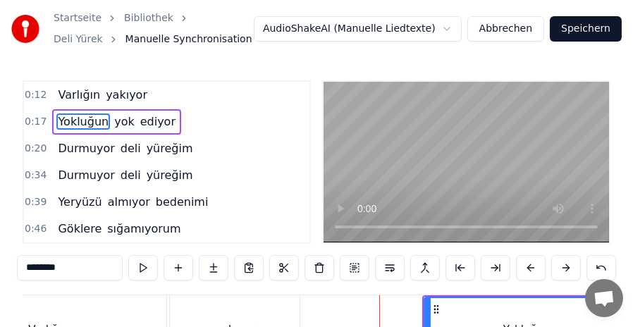
click at [568, 271] on button at bounding box center [566, 267] width 30 height 25
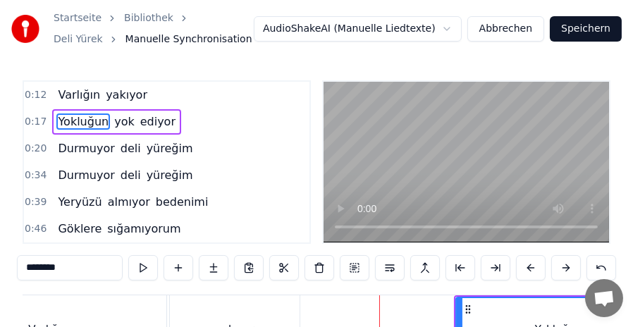
click at [568, 271] on button at bounding box center [566, 267] width 30 height 25
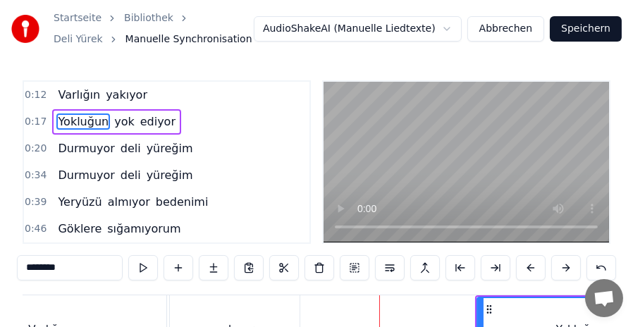
click at [568, 271] on button at bounding box center [566, 267] width 30 height 25
click at [130, 307] on div "Varlığın" at bounding box center [47, 330] width 237 height 70
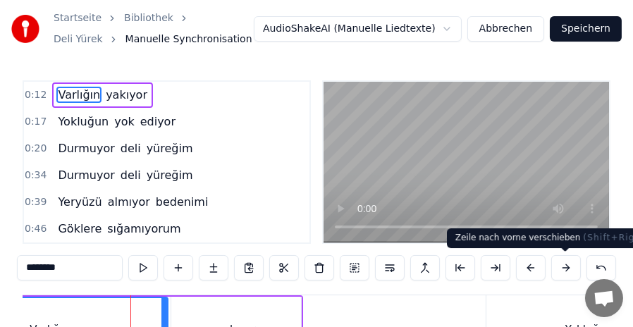
click at [564, 269] on button at bounding box center [566, 267] width 30 height 25
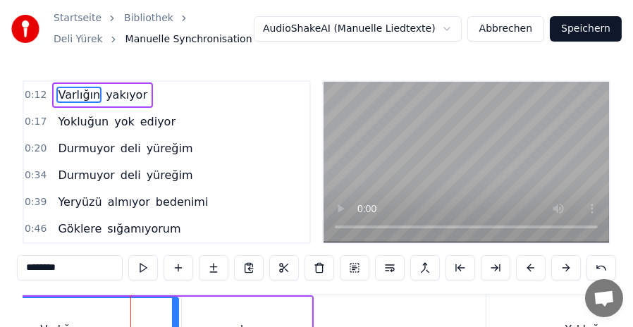
click at [564, 269] on button at bounding box center [566, 267] width 30 height 25
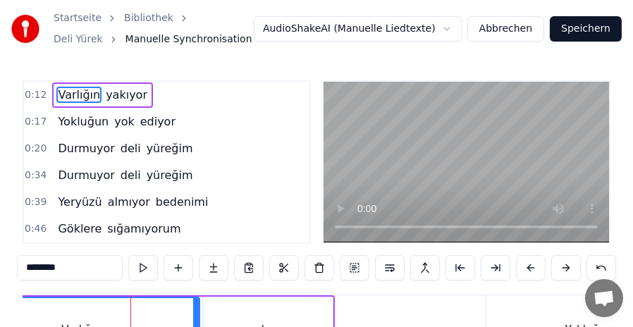
click at [564, 269] on button at bounding box center [566, 267] width 30 height 25
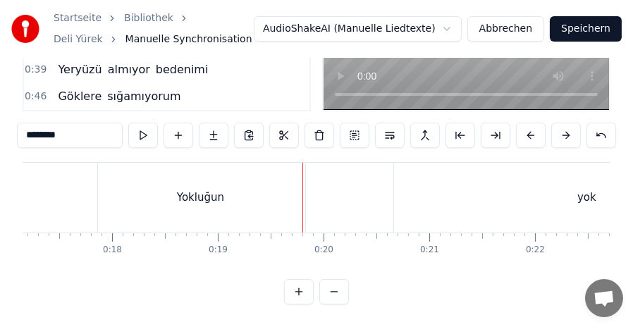
scroll to position [0, 1807]
click at [193, 190] on div "Yokluğun" at bounding box center [207, 198] width 47 height 16
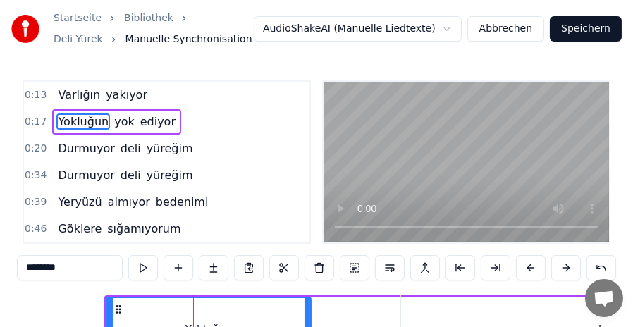
scroll to position [0, 0]
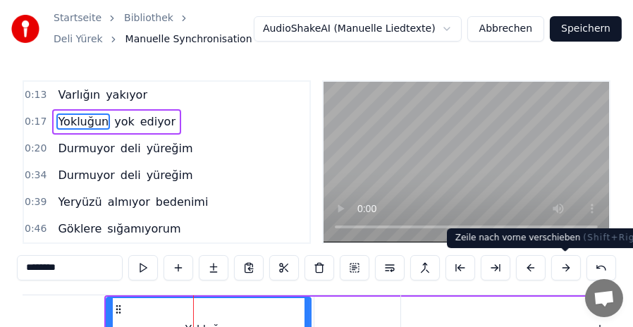
click at [566, 269] on button at bounding box center [566, 267] width 30 height 25
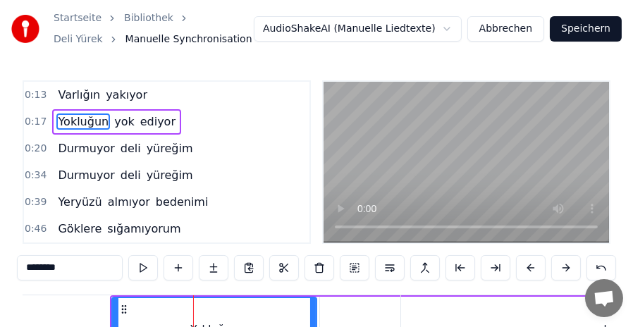
click at [566, 269] on button at bounding box center [566, 267] width 30 height 25
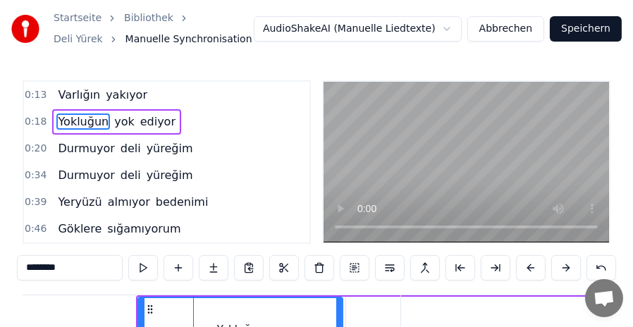
click at [566, 269] on button at bounding box center [566, 267] width 30 height 25
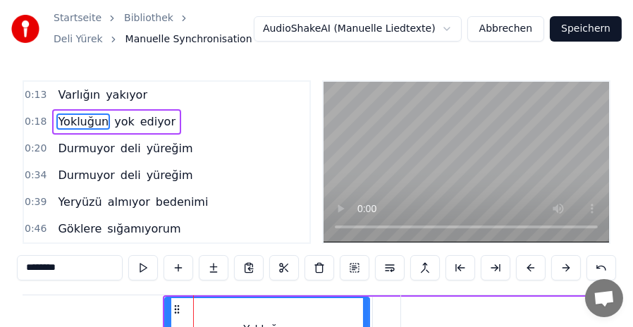
click at [566, 269] on button at bounding box center [566, 267] width 30 height 25
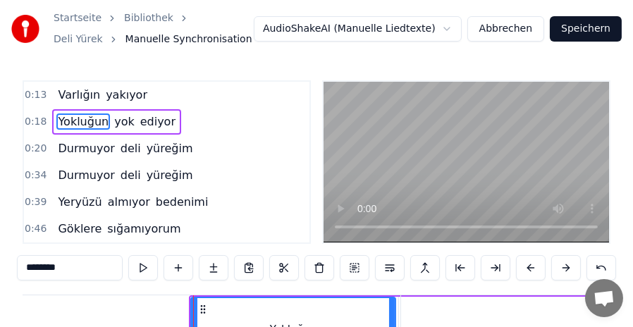
click at [566, 269] on button at bounding box center [566, 267] width 30 height 25
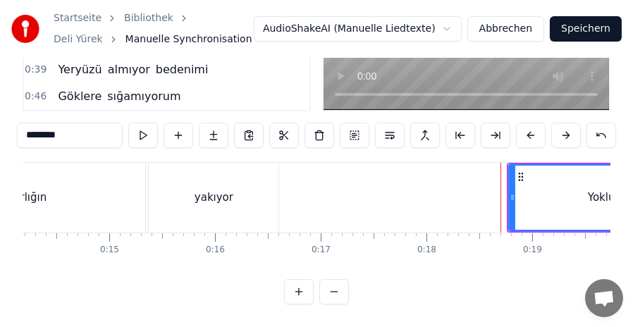
scroll to position [0, 1497]
click at [58, 172] on div "Varlığın" at bounding box center [29, 198] width 237 height 70
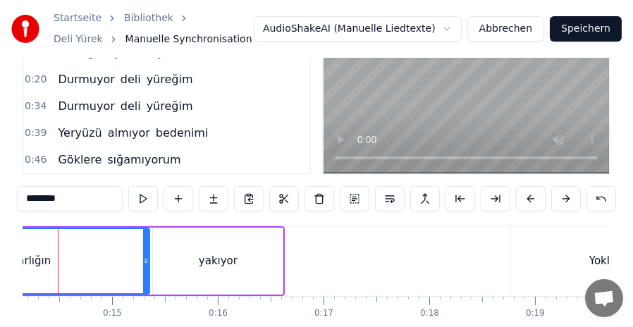
scroll to position [0, 1462]
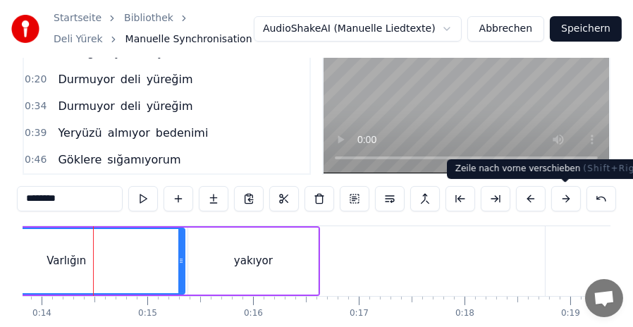
click at [568, 195] on button at bounding box center [566, 198] width 30 height 25
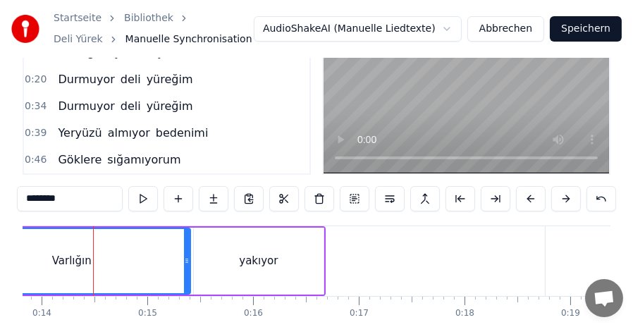
click at [568, 195] on button at bounding box center [566, 198] width 30 height 25
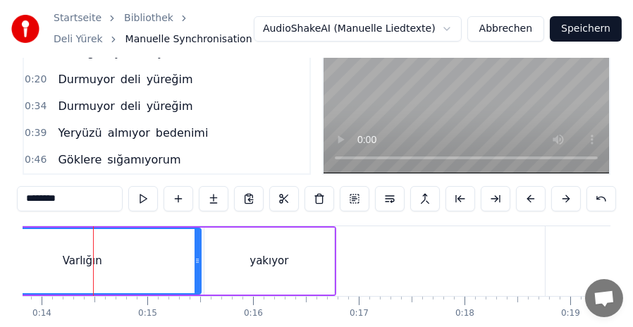
click at [568, 195] on button at bounding box center [566, 198] width 30 height 25
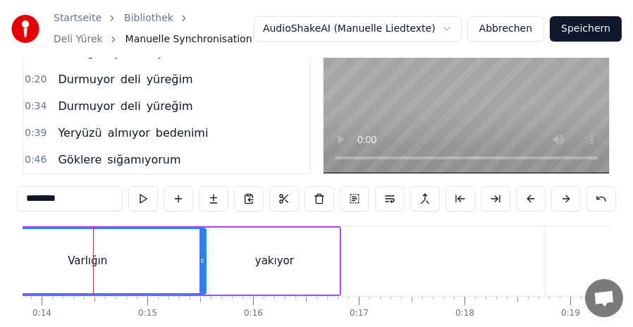
click at [568, 195] on button at bounding box center [566, 198] width 30 height 25
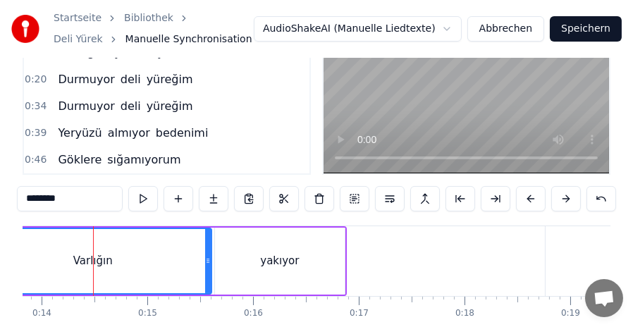
click at [568, 195] on button at bounding box center [566, 198] width 30 height 25
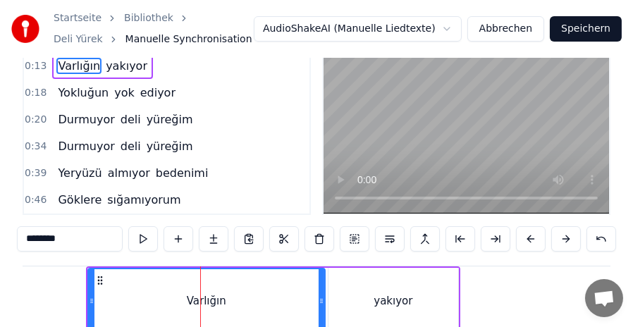
scroll to position [0, 1426]
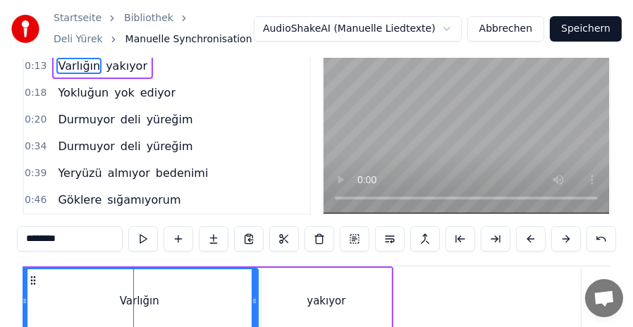
click at [343, 298] on div "yakıyor" at bounding box center [327, 301] width 130 height 67
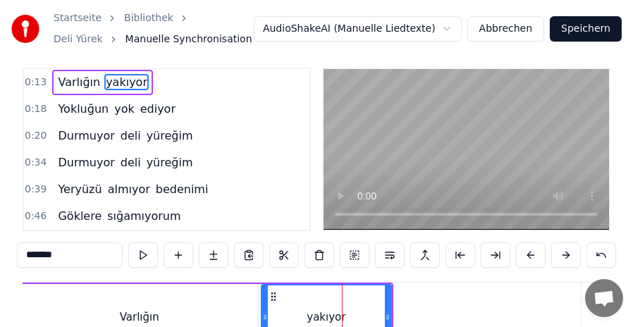
scroll to position [0, 0]
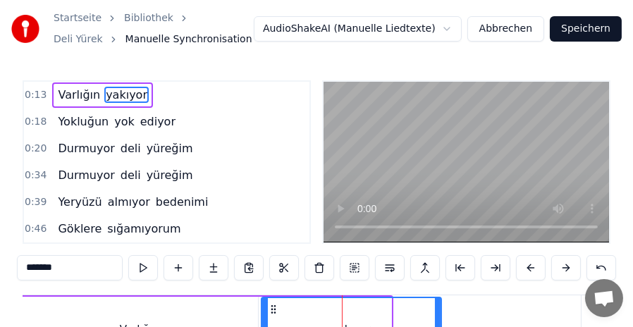
drag, startPoint x: 388, startPoint y: 314, endPoint x: 438, endPoint y: 317, distance: 50.1
click at [438, 317] on div at bounding box center [438, 330] width 6 height 64
click at [169, 303] on div "Varlığın" at bounding box center [139, 330] width 237 height 67
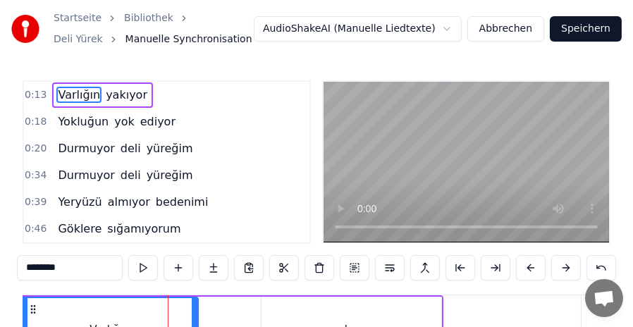
drag, startPoint x: 253, startPoint y: 317, endPoint x: 193, endPoint y: 317, distance: 59.9
click at [193, 317] on div at bounding box center [195, 330] width 6 height 64
drag, startPoint x: 341, startPoint y: 310, endPoint x: 298, endPoint y: 307, distance: 43.1
click at [298, 307] on div "yakıyor" at bounding box center [352, 330] width 180 height 67
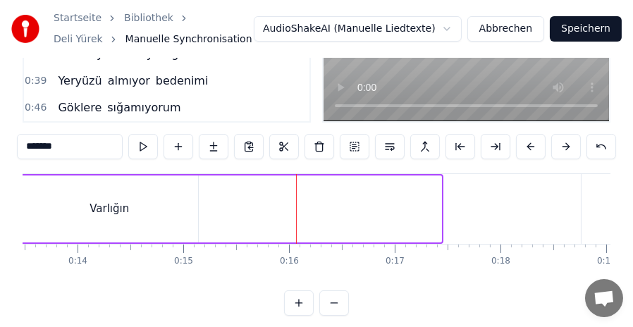
drag, startPoint x: 271, startPoint y: 307, endPoint x: 260, endPoint y: 306, distance: 11.3
click at [262, 308] on div "0:13 Varlığın yakıyor 0:18 Yokluğun yok ediyor 0:20 Durmuyor deli yüreğim 0:34 …" at bounding box center [317, 137] width 588 height 357
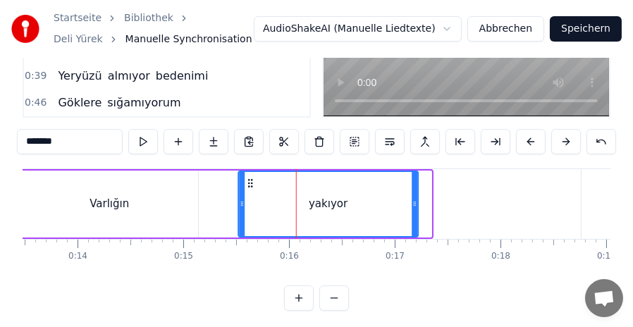
drag, startPoint x: 262, startPoint y: 183, endPoint x: 249, endPoint y: 183, distance: 13.4
click at [249, 183] on circle at bounding box center [249, 183] width 1 height 1
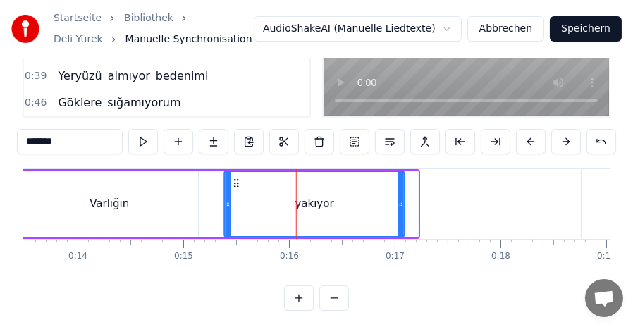
drag, startPoint x: 252, startPoint y: 182, endPoint x: 238, endPoint y: 183, distance: 14.1
click at [238, 183] on circle at bounding box center [238, 183] width 1 height 1
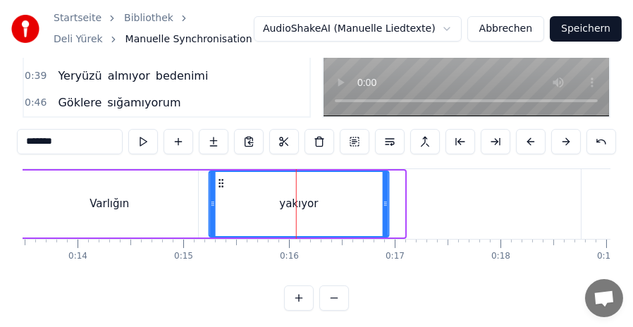
drag, startPoint x: 237, startPoint y: 183, endPoint x: 221, endPoint y: 183, distance: 15.5
click at [222, 183] on circle at bounding box center [222, 183] width 1 height 1
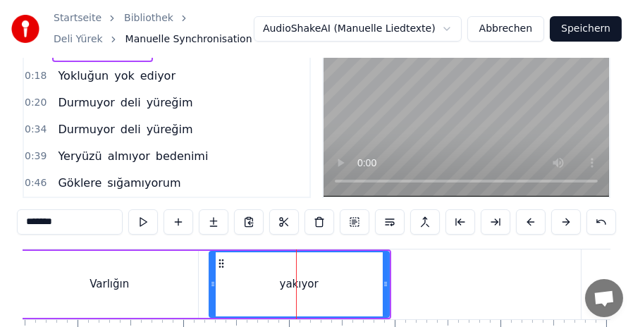
scroll to position [41, 0]
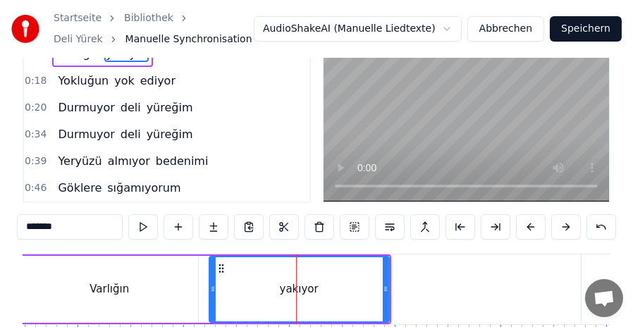
click at [103, 278] on div "Varlığın" at bounding box center [109, 289] width 177 height 67
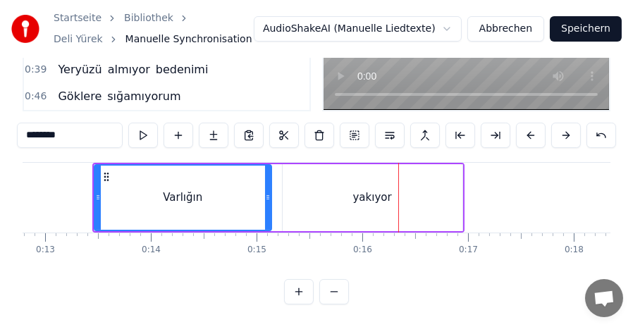
scroll to position [0, 1347]
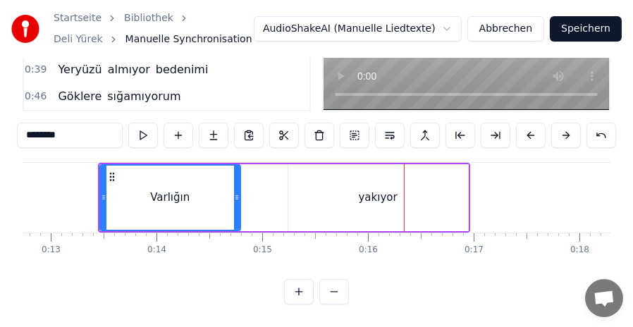
drag, startPoint x: 272, startPoint y: 190, endPoint x: 236, endPoint y: 189, distance: 36.0
click at [234, 192] on icon at bounding box center [237, 197] width 6 height 11
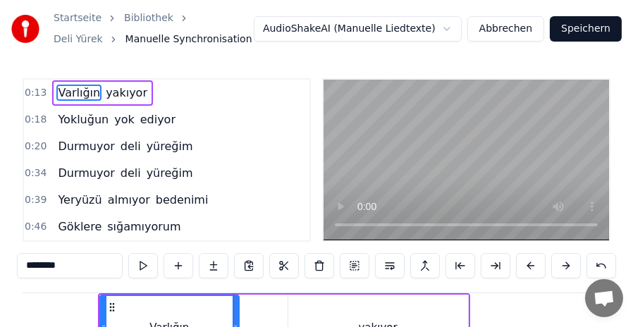
scroll to position [0, 0]
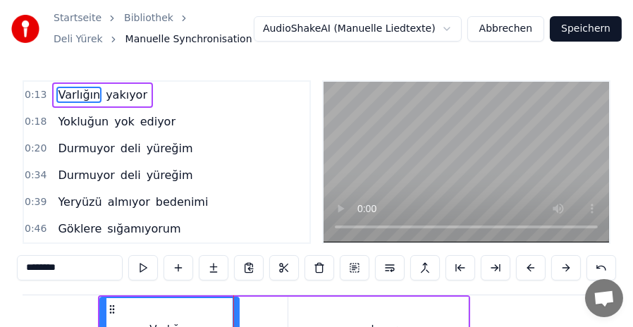
click at [356, 308] on div "yakıyor" at bounding box center [378, 330] width 180 height 67
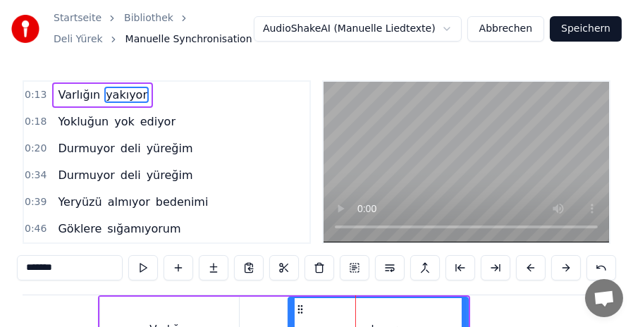
drag, startPoint x: 324, startPoint y: 309, endPoint x: 294, endPoint y: 305, distance: 30.5
click at [294, 305] on div "yakıyor" at bounding box center [378, 330] width 178 height 64
drag, startPoint x: 299, startPoint y: 305, endPoint x: 271, endPoint y: 303, distance: 27.6
click at [271, 303] on div "yakıyor" at bounding box center [351, 330] width 178 height 64
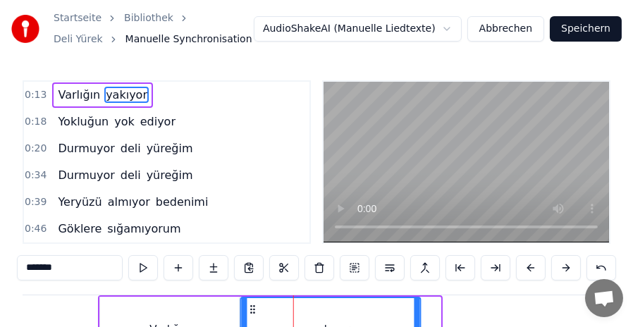
drag, startPoint x: 271, startPoint y: 307, endPoint x: 252, endPoint y: 306, distance: 19.8
click at [252, 306] on icon at bounding box center [253, 309] width 11 height 11
drag, startPoint x: 417, startPoint y: 311, endPoint x: 356, endPoint y: 308, distance: 60.7
click at [356, 308] on div at bounding box center [357, 330] width 6 height 64
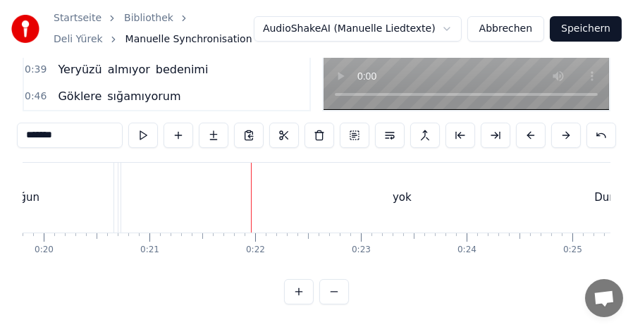
scroll to position [144, 0]
click at [299, 187] on div "Durmuyor" at bounding box center [621, 198] width 1014 height 70
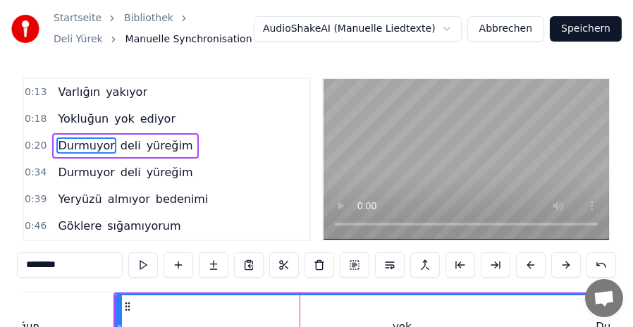
scroll to position [71, 0]
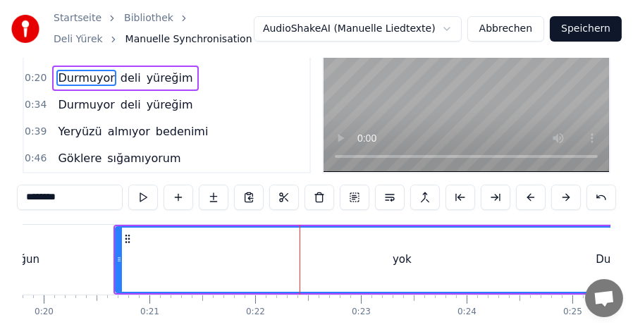
click at [87, 71] on span "Durmuyor" at bounding box center [85, 78] width 59 height 16
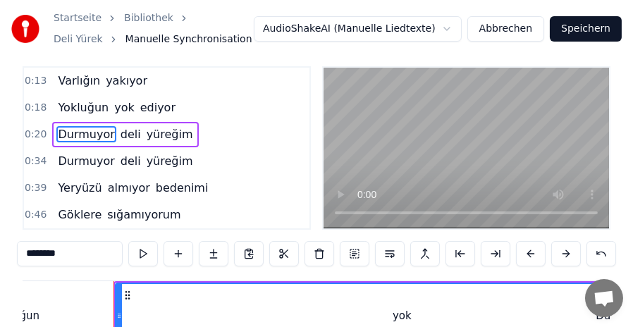
scroll to position [0, 0]
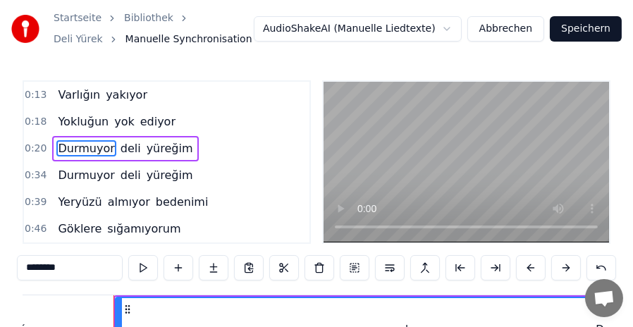
click at [73, 115] on span "Yokluğun" at bounding box center [83, 122] width 54 height 16
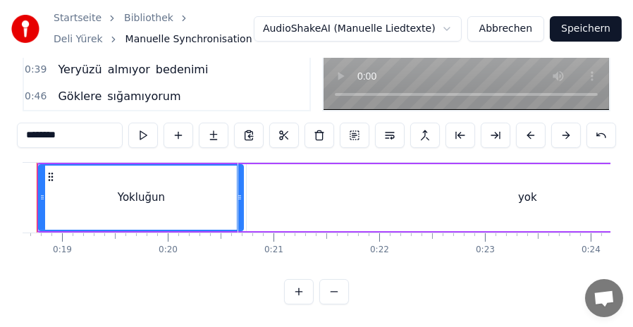
scroll to position [0, 1998]
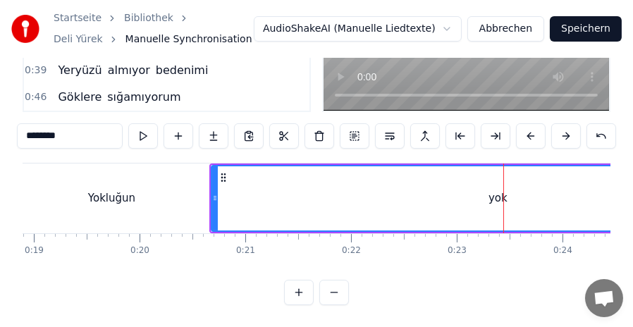
scroll to position [135, 0]
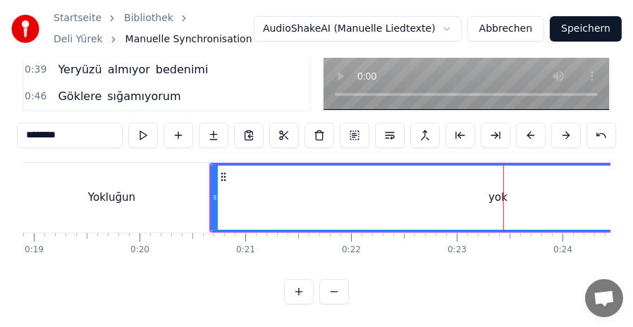
click at [342, 300] on button at bounding box center [334, 291] width 30 height 25
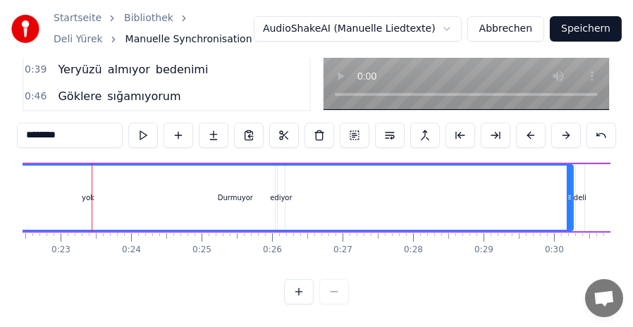
scroll to position [0, 1610]
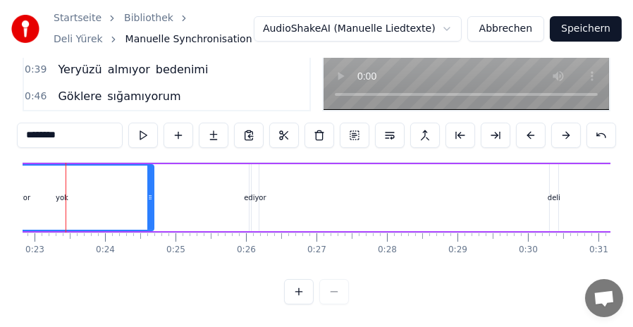
drag, startPoint x: 543, startPoint y: 193, endPoint x: 149, endPoint y: 201, distance: 393.6
click at [149, 201] on div at bounding box center [150, 198] width 6 height 64
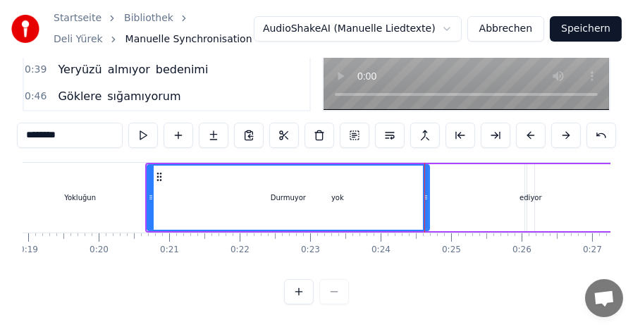
scroll to position [0, 1328]
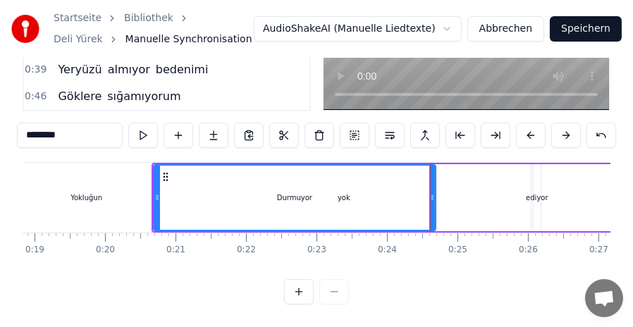
click at [346, 190] on div "Durmuyor" at bounding box center [294, 198] width 281 height 64
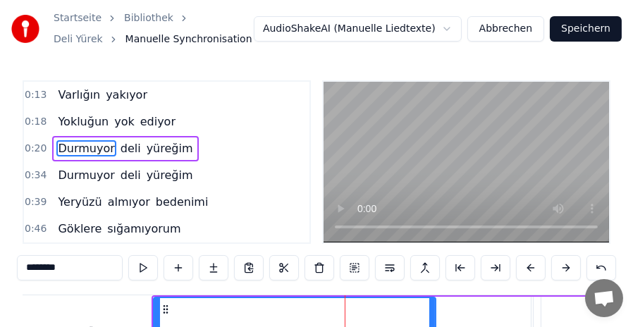
scroll to position [0, 0]
click at [113, 118] on span "yok" at bounding box center [124, 122] width 23 height 16
type input "***"
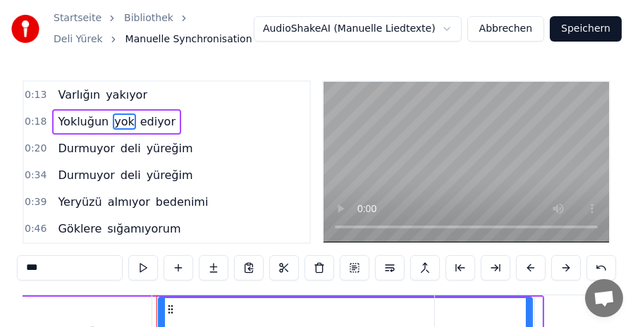
scroll to position [71, 0]
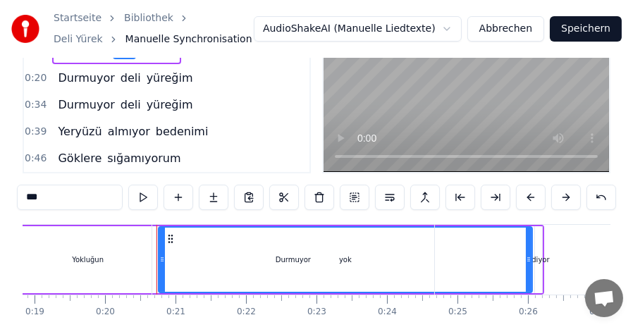
drag, startPoint x: 528, startPoint y: 257, endPoint x: 490, endPoint y: 258, distance: 38.1
click at [490, 258] on div "Durmuyor deli yüreğim" at bounding box center [640, 260] width 977 height 70
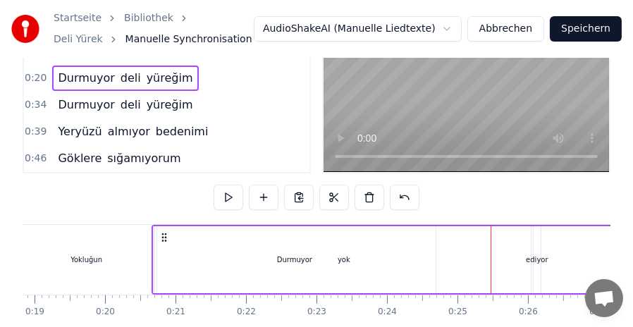
scroll to position [0, 0]
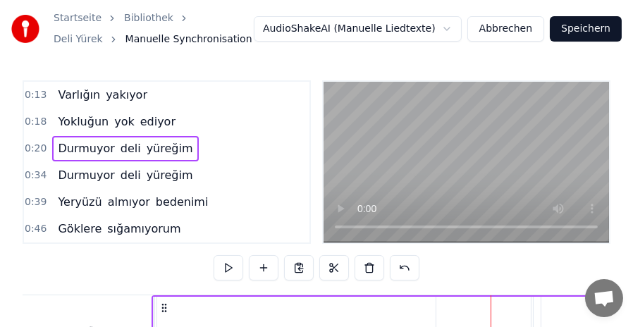
click at [78, 119] on span "Yokluğun" at bounding box center [83, 122] width 54 height 16
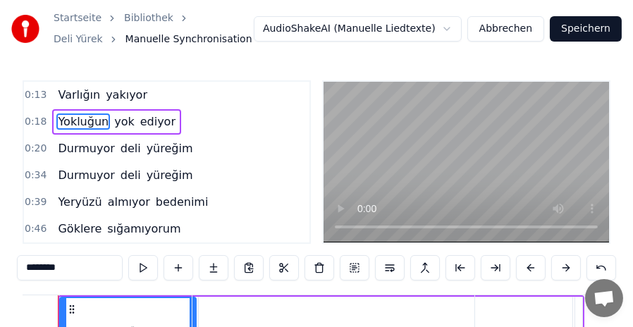
scroll to position [0, 1252]
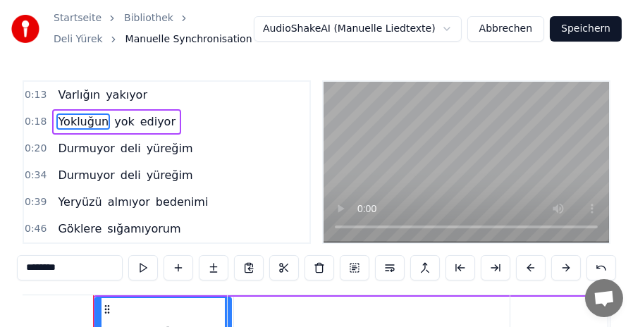
click at [120, 120] on span "yok" at bounding box center [124, 122] width 23 height 16
type input "***"
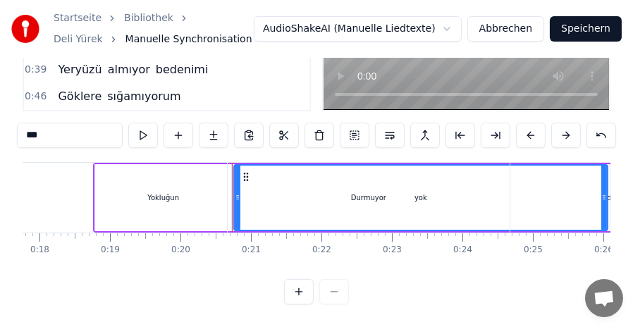
scroll to position [0, 1281]
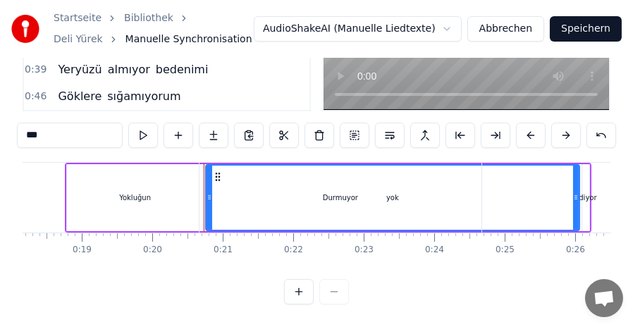
drag, startPoint x: 577, startPoint y: 183, endPoint x: 549, endPoint y: 183, distance: 28.2
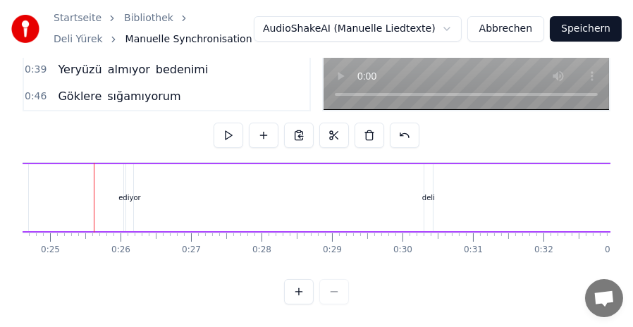
scroll to position [0, 1736]
